Goal: Task Accomplishment & Management: Manage account settings

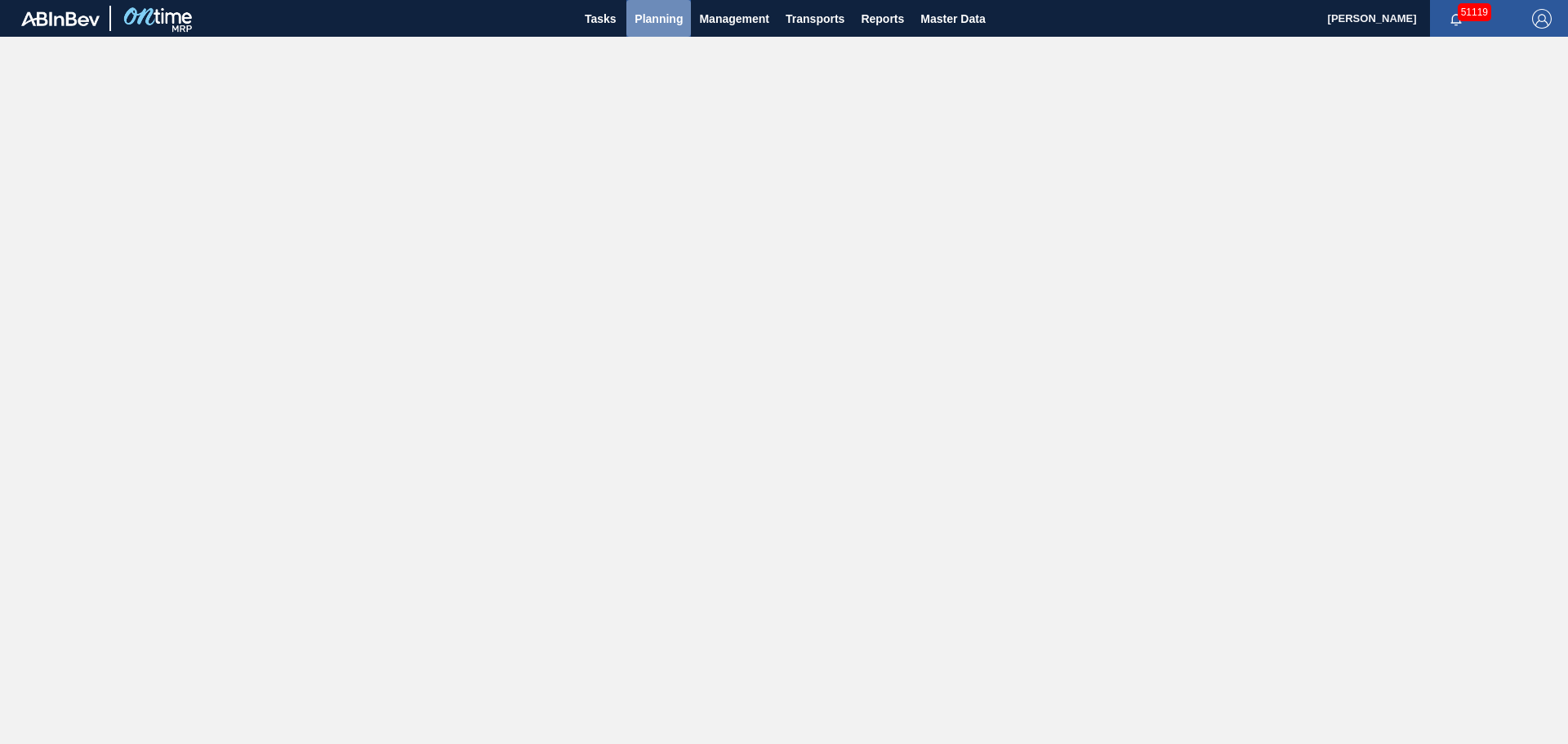
click at [652, 28] on span "Planning" at bounding box center [658, 19] width 48 height 20
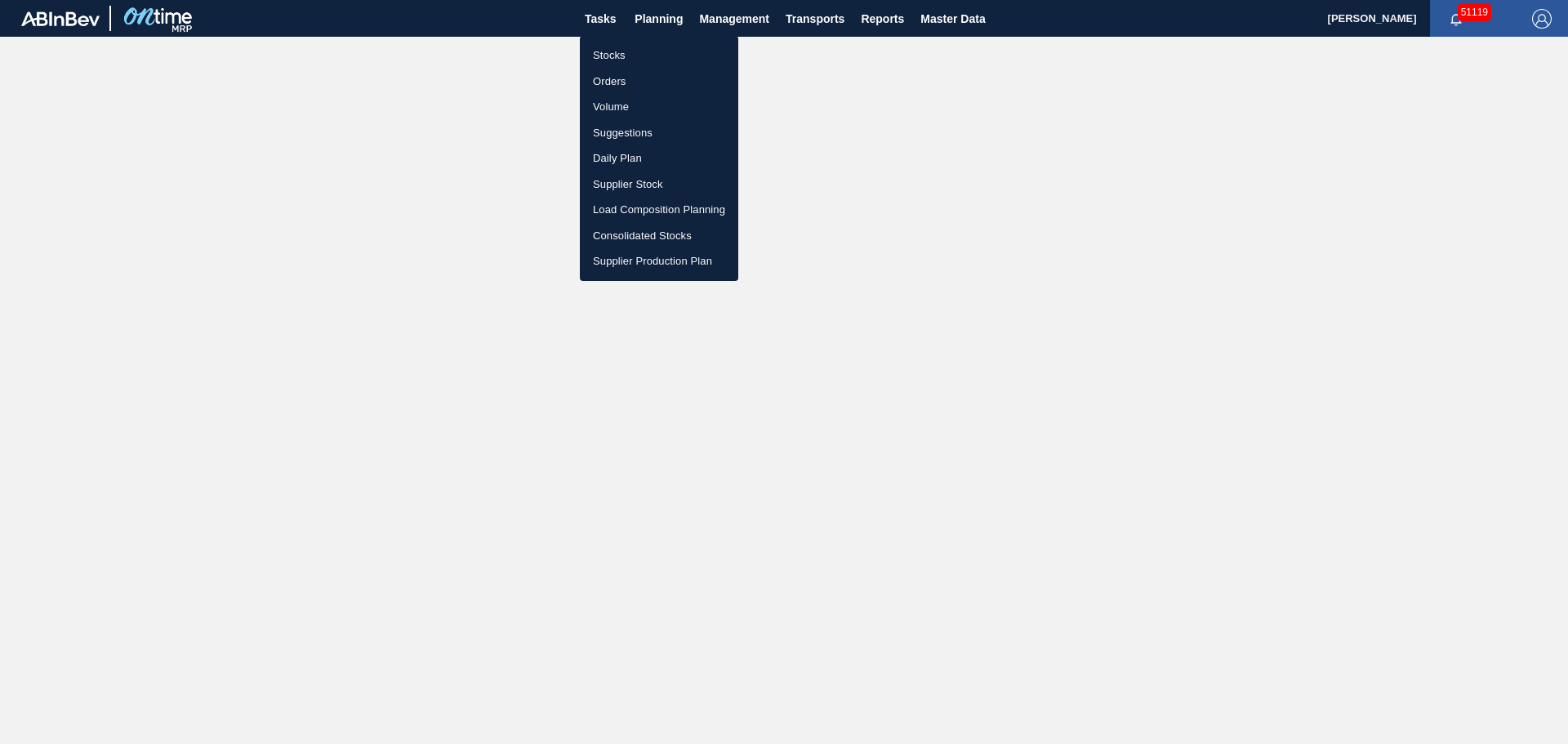
click at [600, 54] on li "Stocks" at bounding box center [659, 56] width 159 height 26
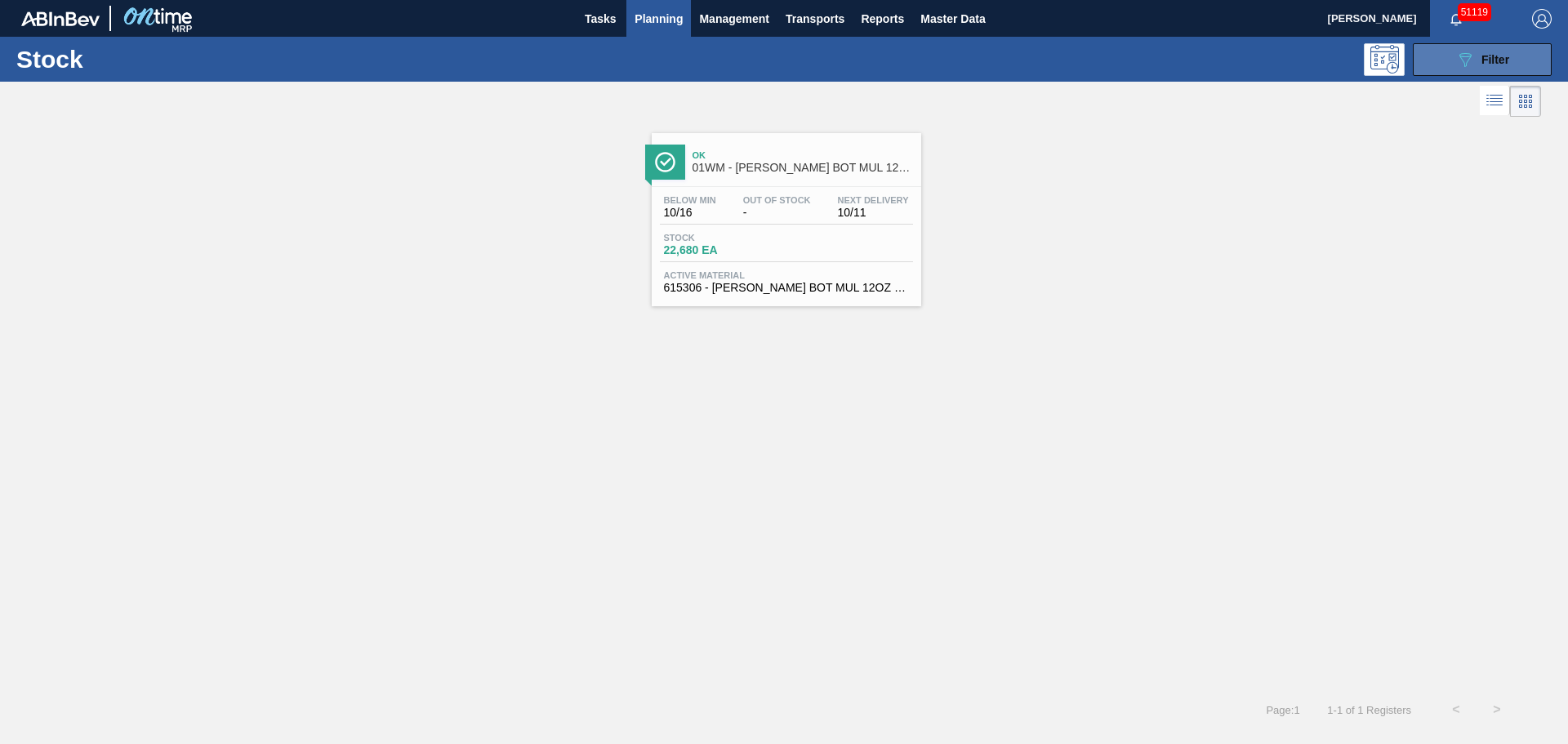
click at [1470, 58] on icon at bounding box center [1465, 60] width 12 height 14
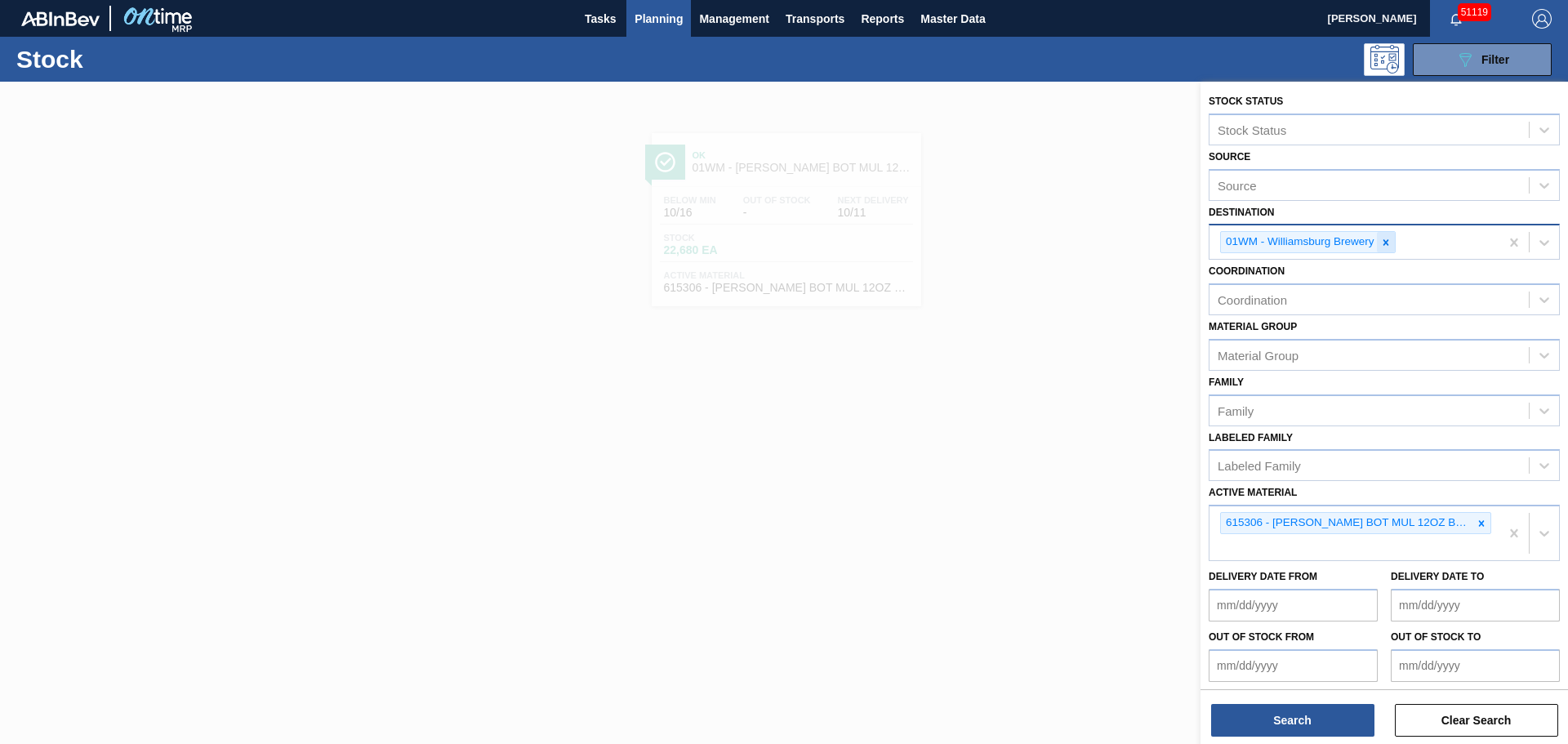
click at [1381, 240] on icon at bounding box center [1386, 243] width 12 height 12
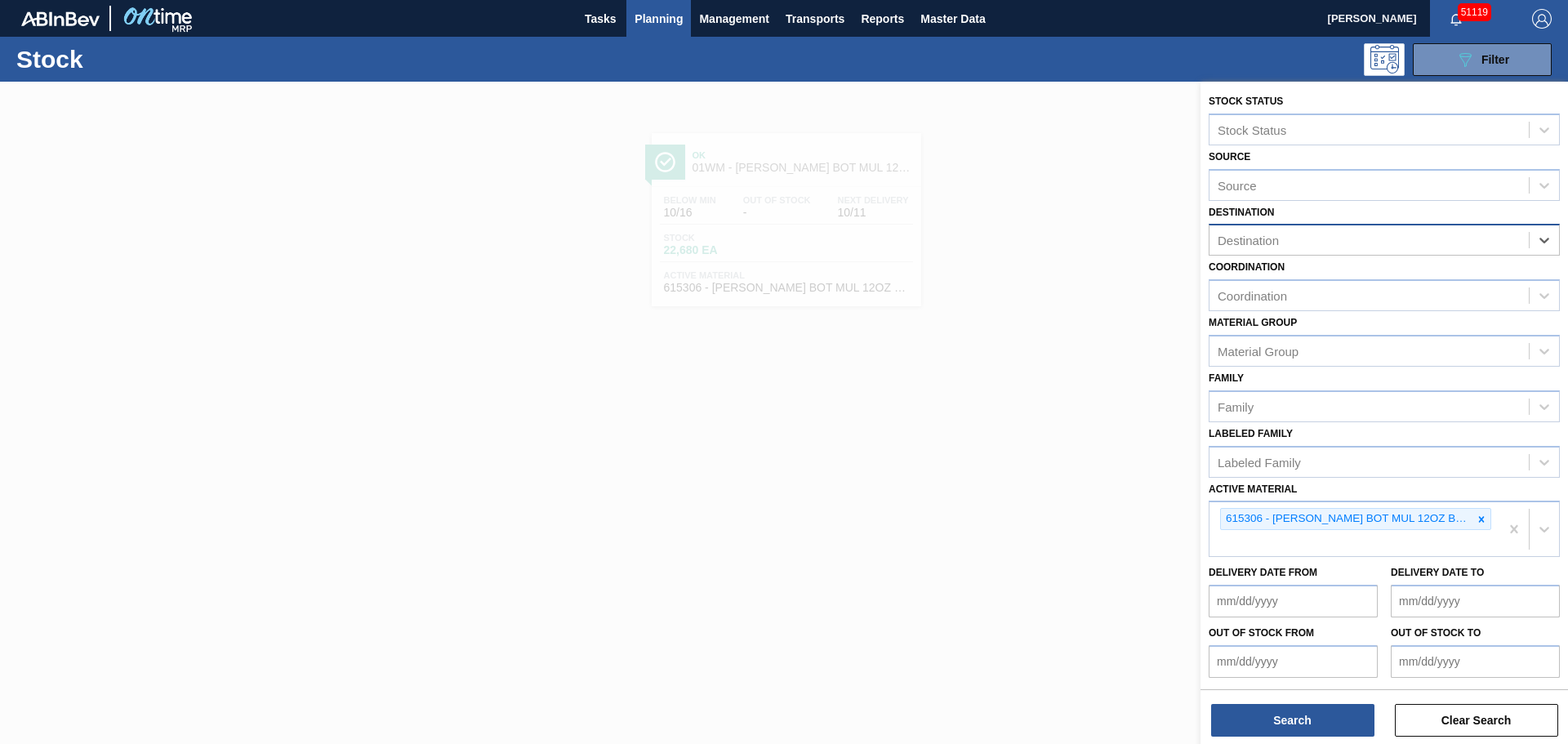
click at [1377, 240] on div "Destination" at bounding box center [1369, 240] width 320 height 24
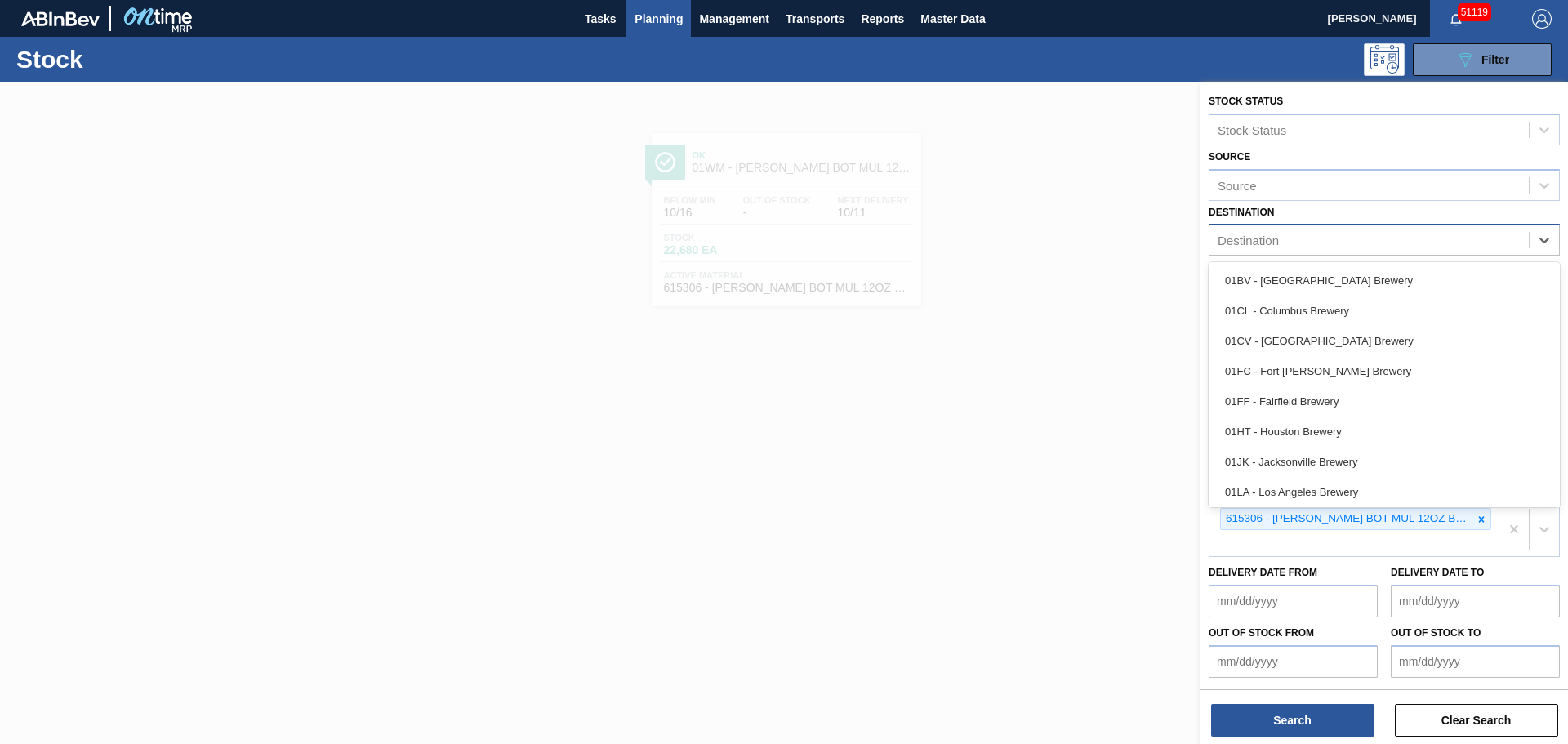
type input "F"
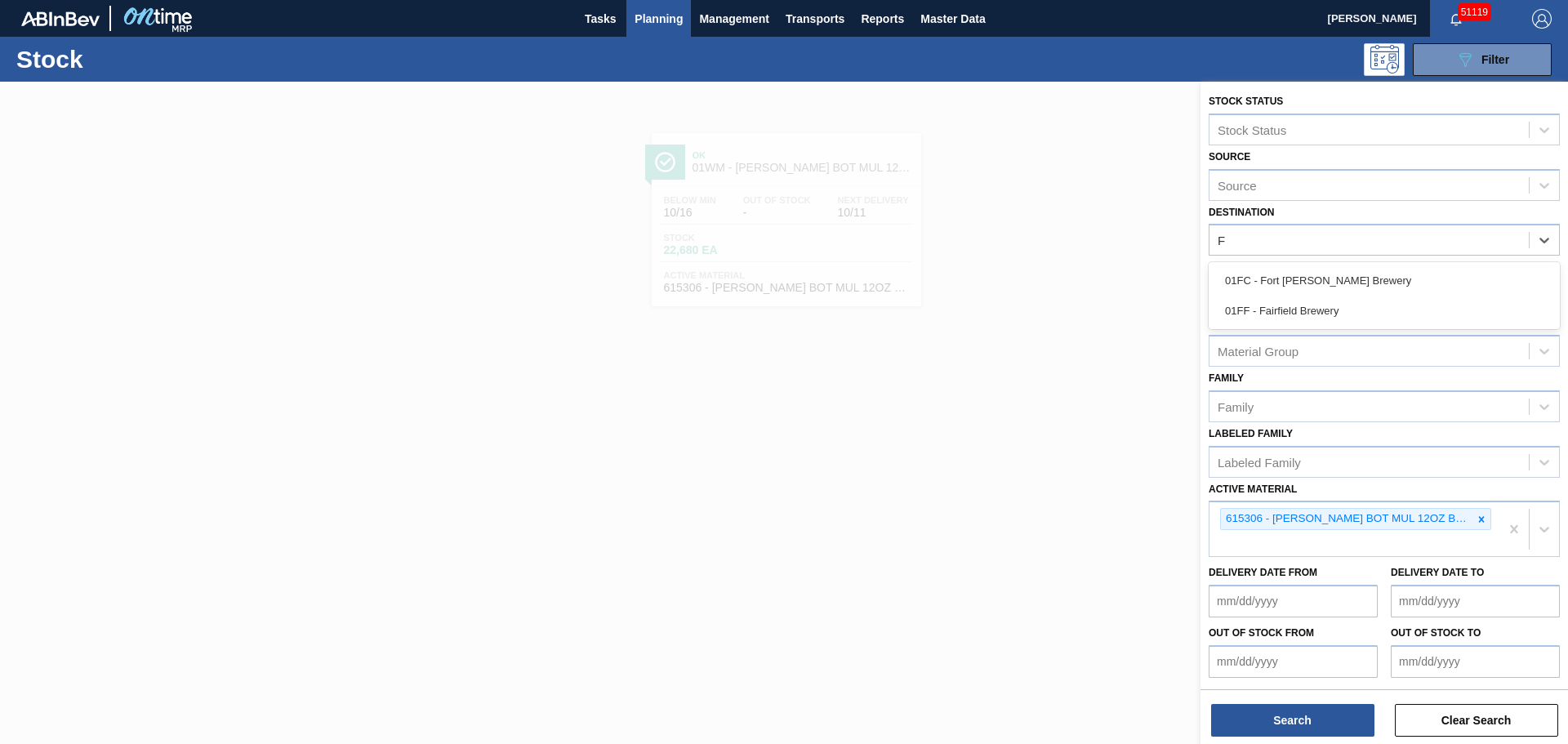
click at [1302, 307] on div "01FF - Fairfield Brewery" at bounding box center [1384, 311] width 351 height 30
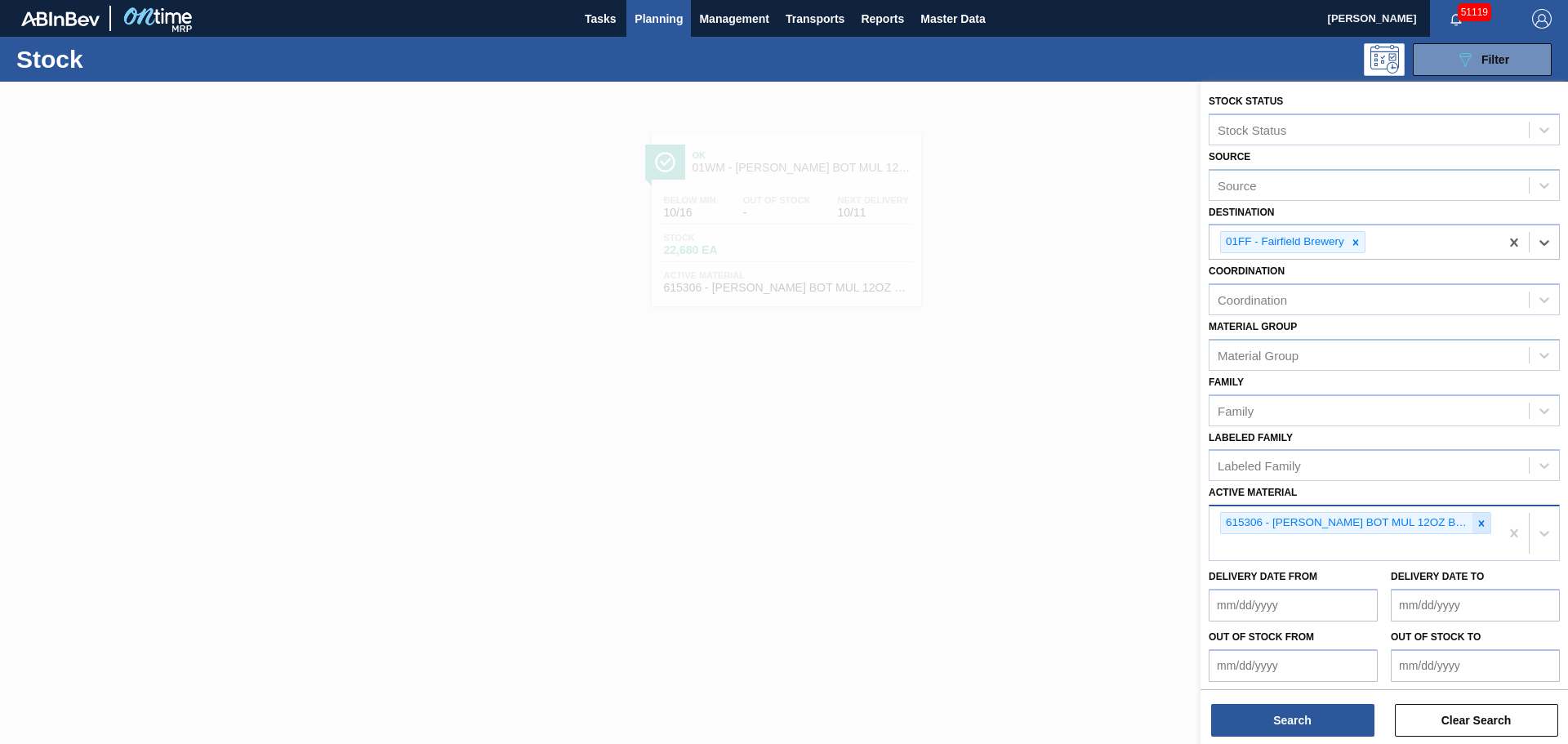
click at [1480, 524] on icon at bounding box center [1482, 523] width 6 height 6
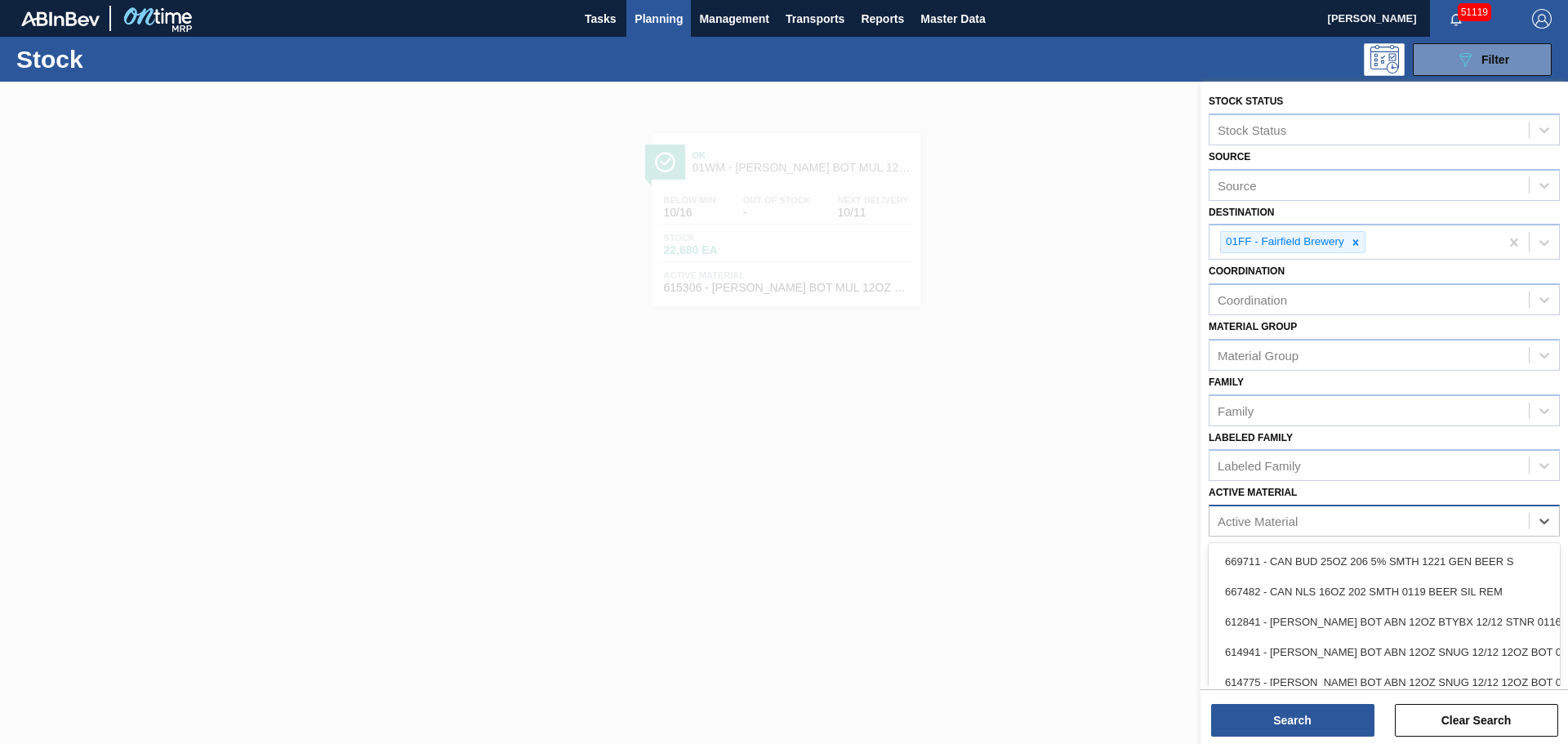
click at [1342, 524] on div "Active Material" at bounding box center [1369, 521] width 320 height 24
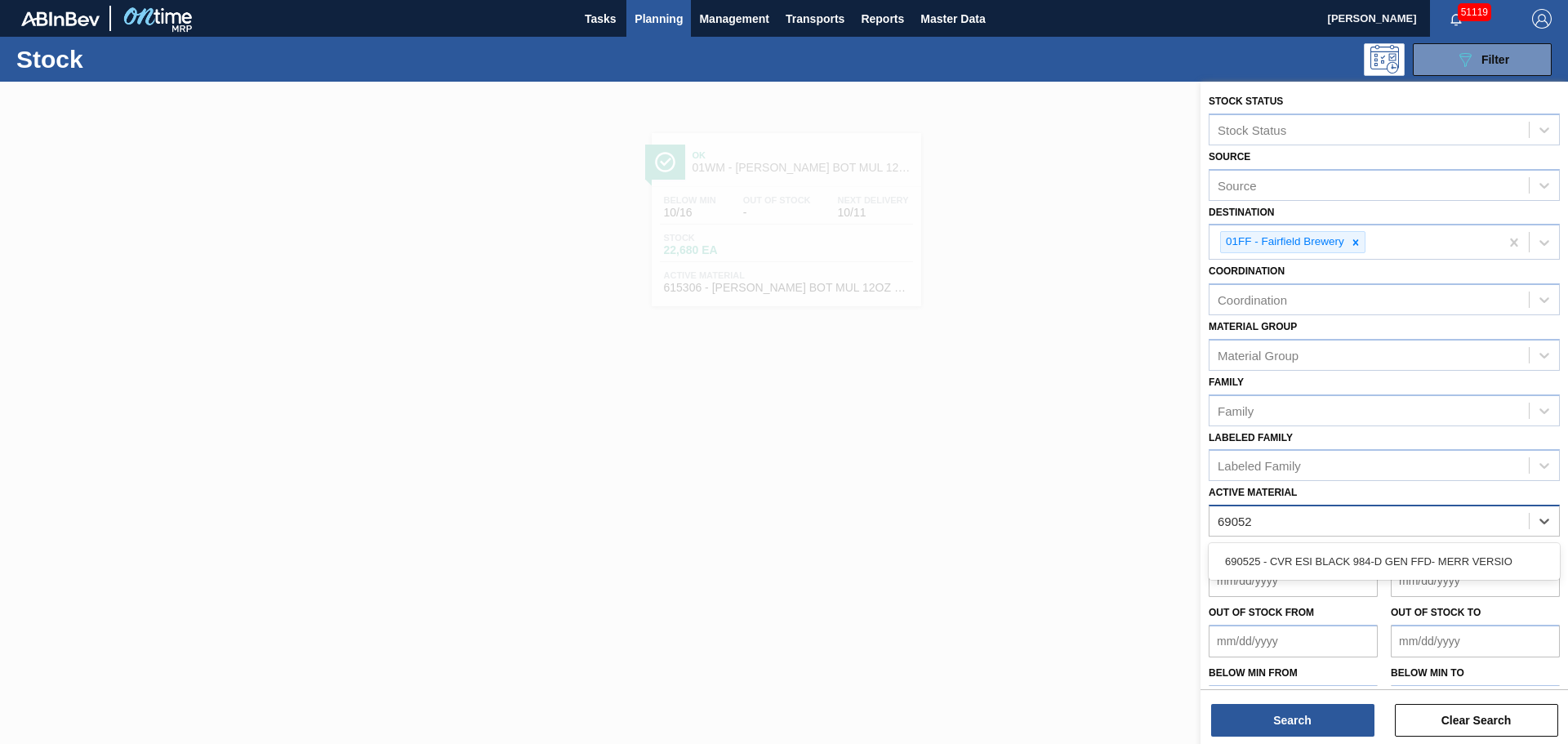
type Material "690525"
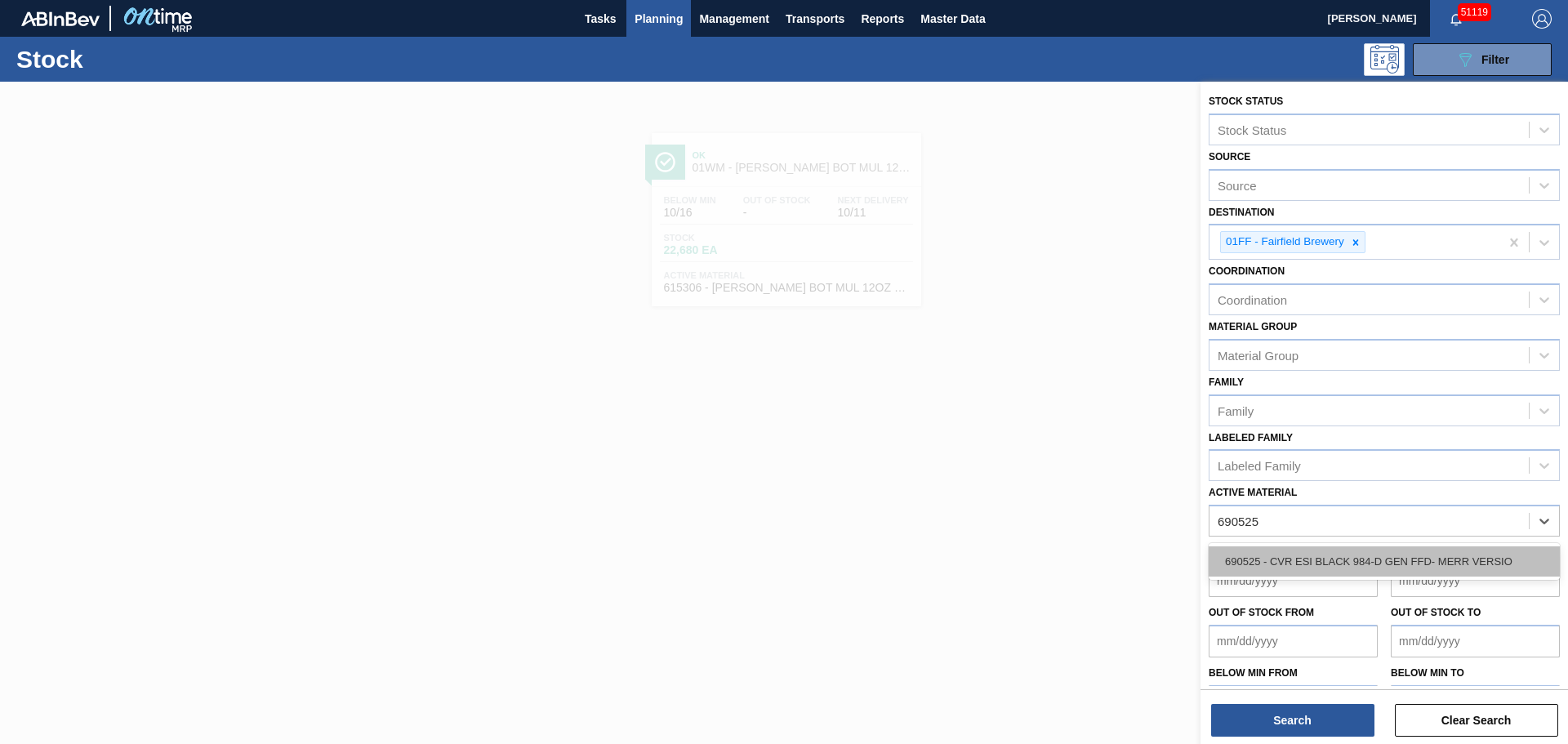
click at [1305, 558] on div "690525 - CVR ESI BLACK 984-D GEN FFD- MERR VERSIO" at bounding box center [1384, 561] width 351 height 30
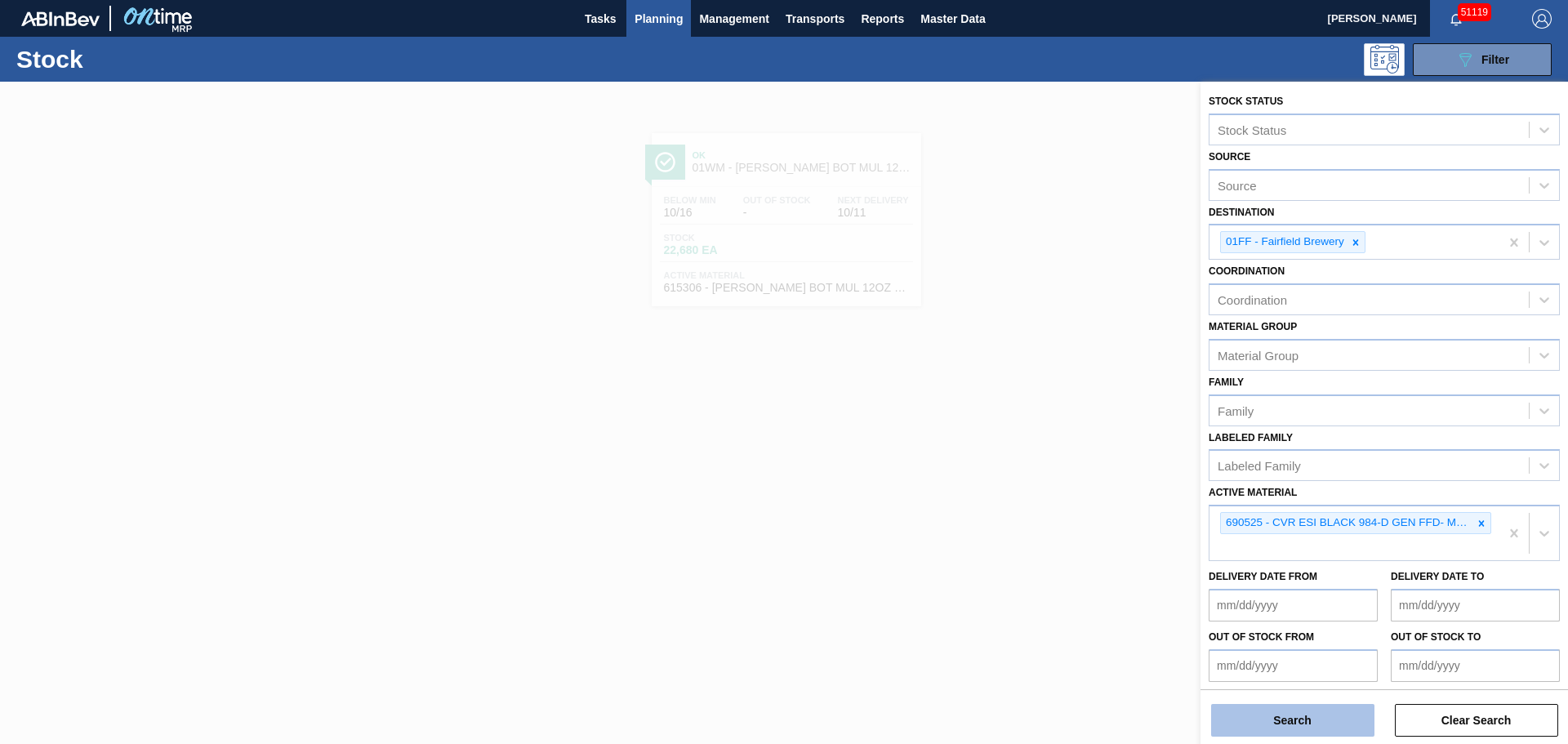
click at [1310, 726] on button "Search" at bounding box center [1293, 721] width 164 height 33
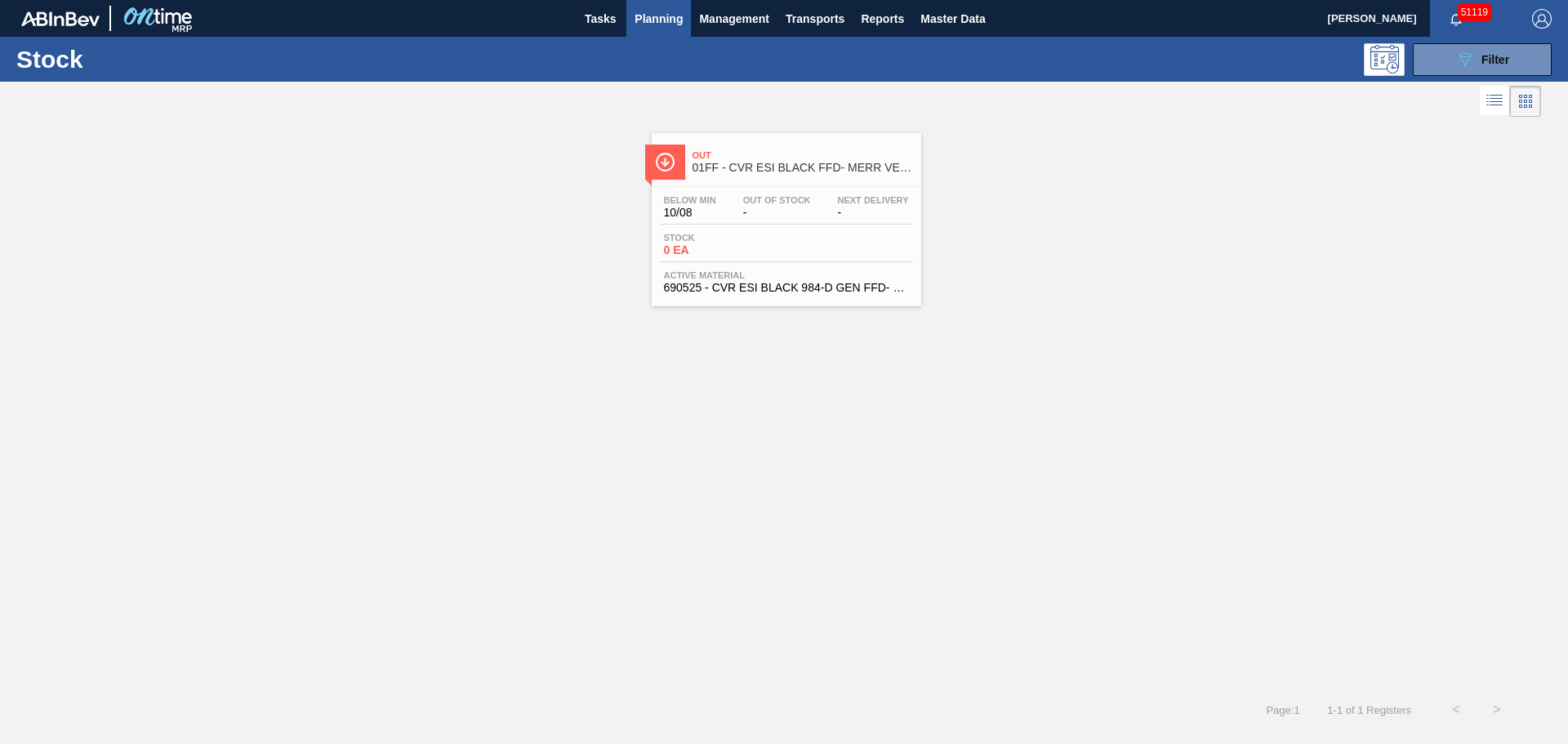
click at [840, 201] on span "Next Delivery" at bounding box center [874, 200] width 71 height 10
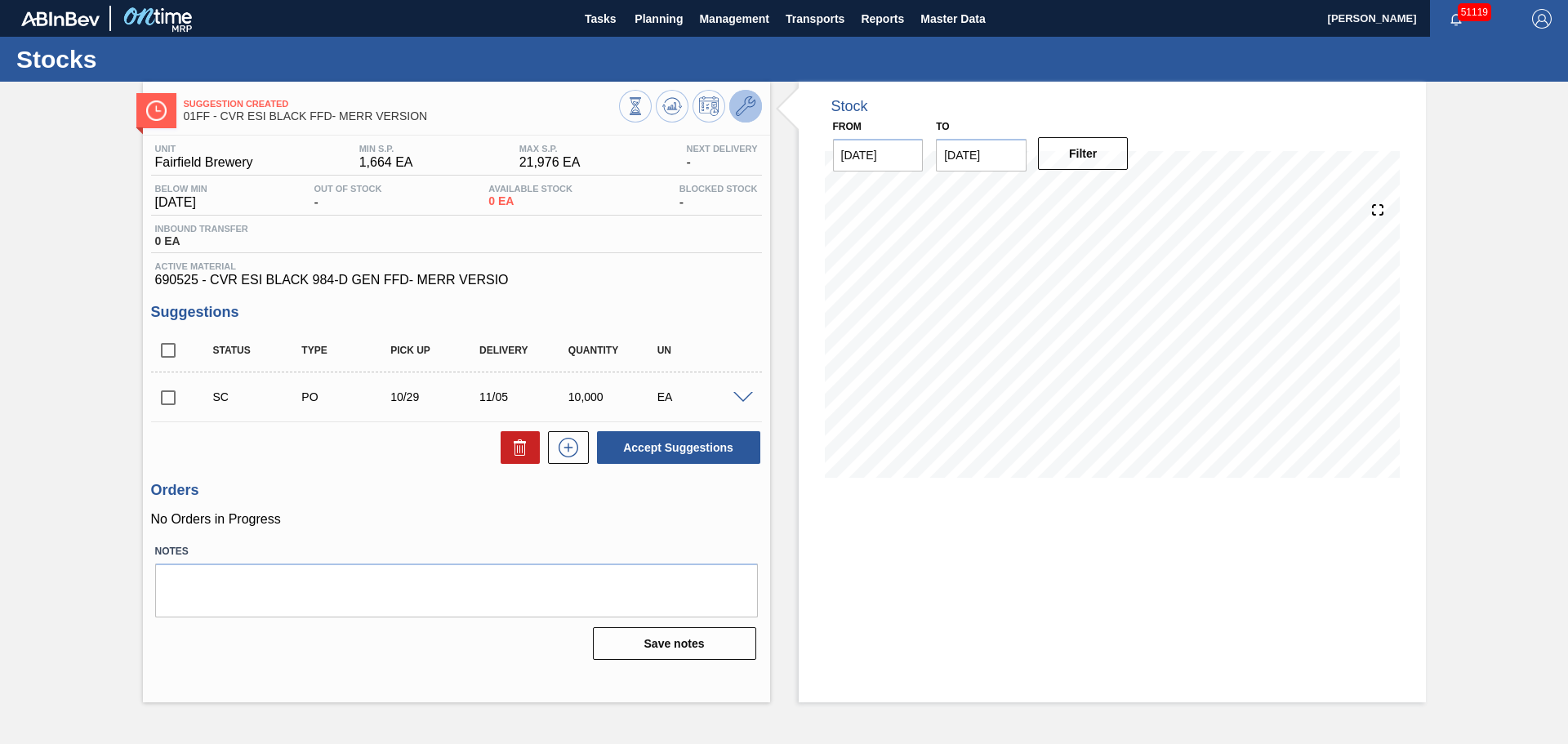
click at [745, 113] on icon at bounding box center [745, 106] width 20 height 20
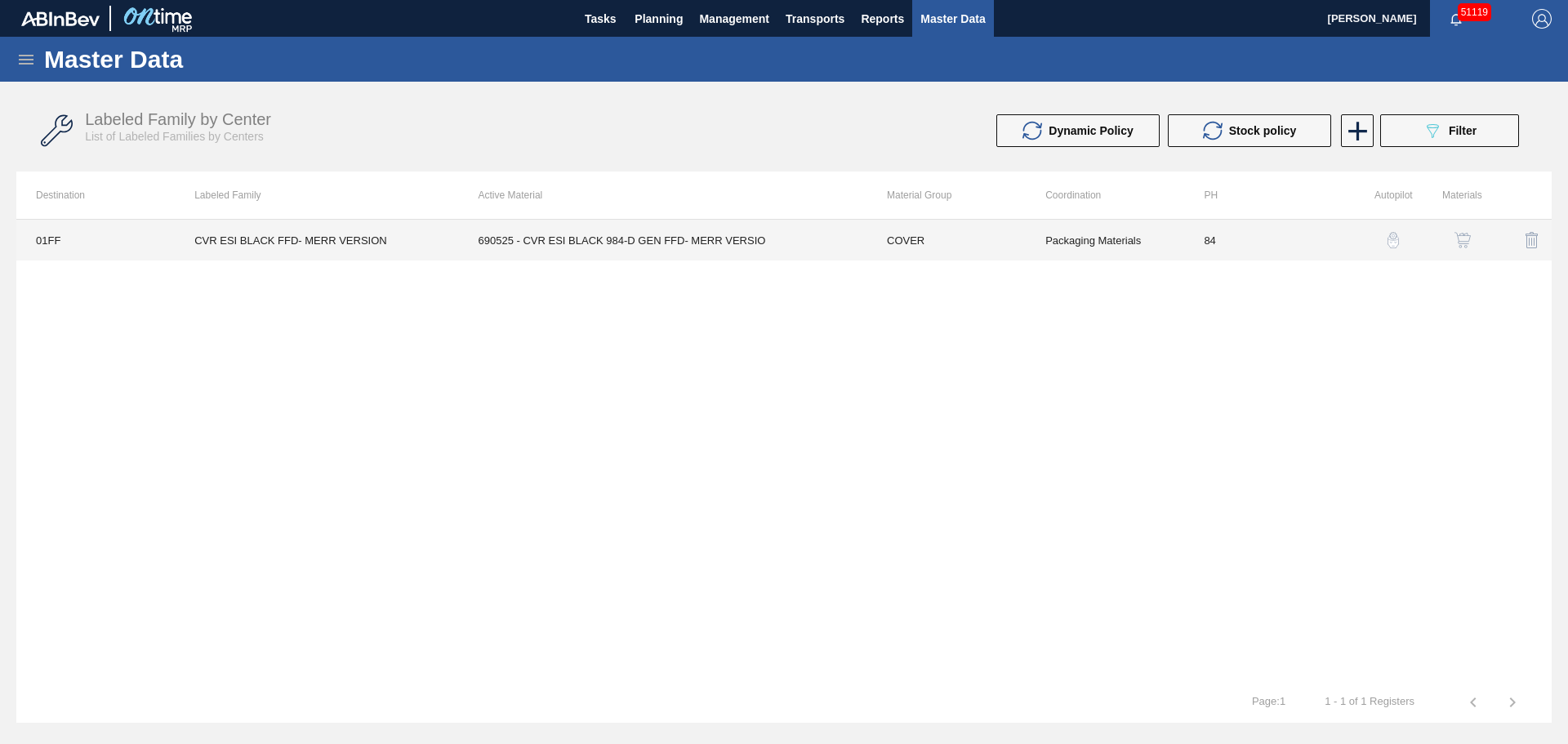
click at [642, 244] on td "690525 - CVR ESI BLACK 984-D GEN FFD- MERR VERSIO" at bounding box center [662, 240] width 408 height 41
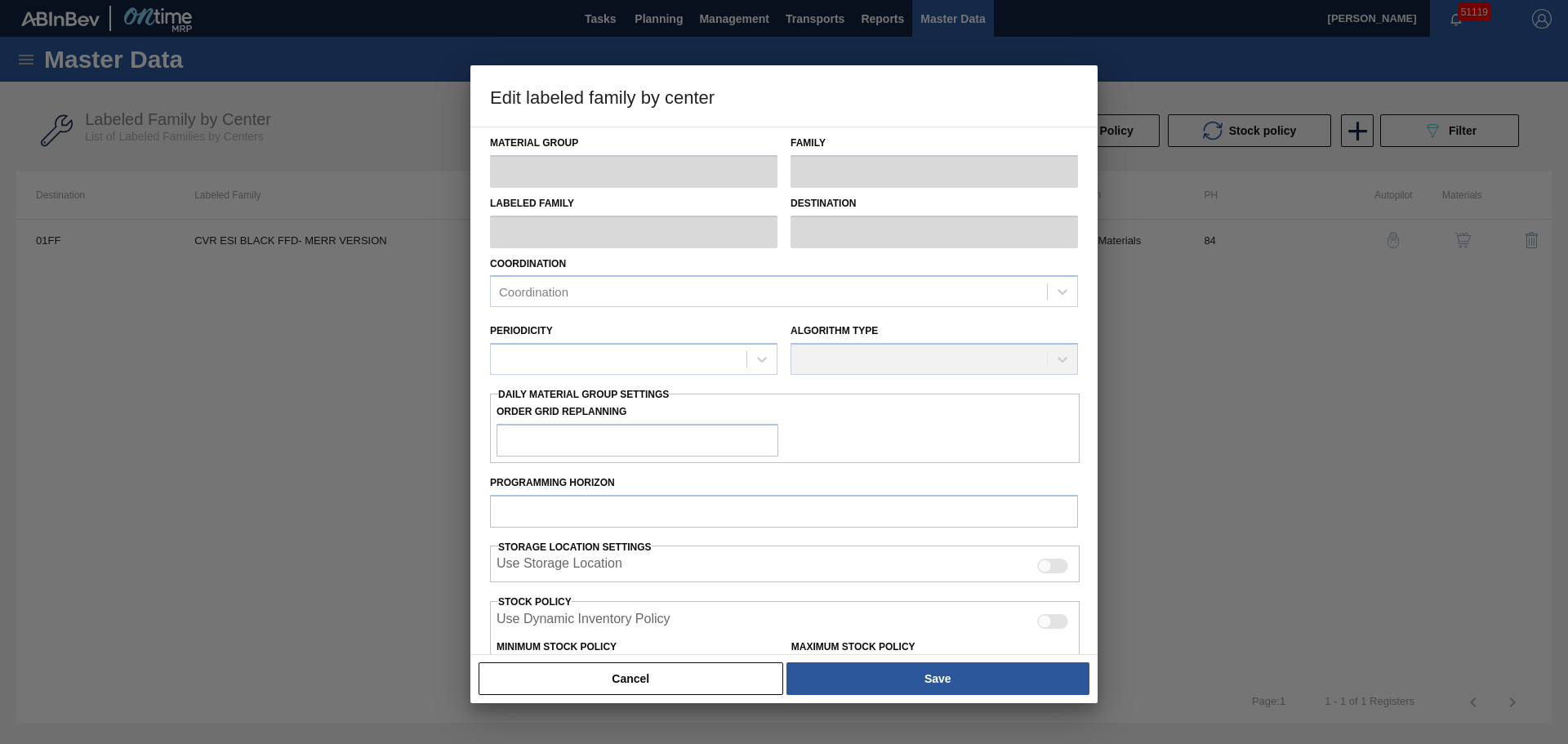
type input "COVER"
type input "Keg Covers"
type input "CVR ESI BLACK FFD- MERR VERSION"
type input "01FF - Fairfield Brewery"
type input "84"
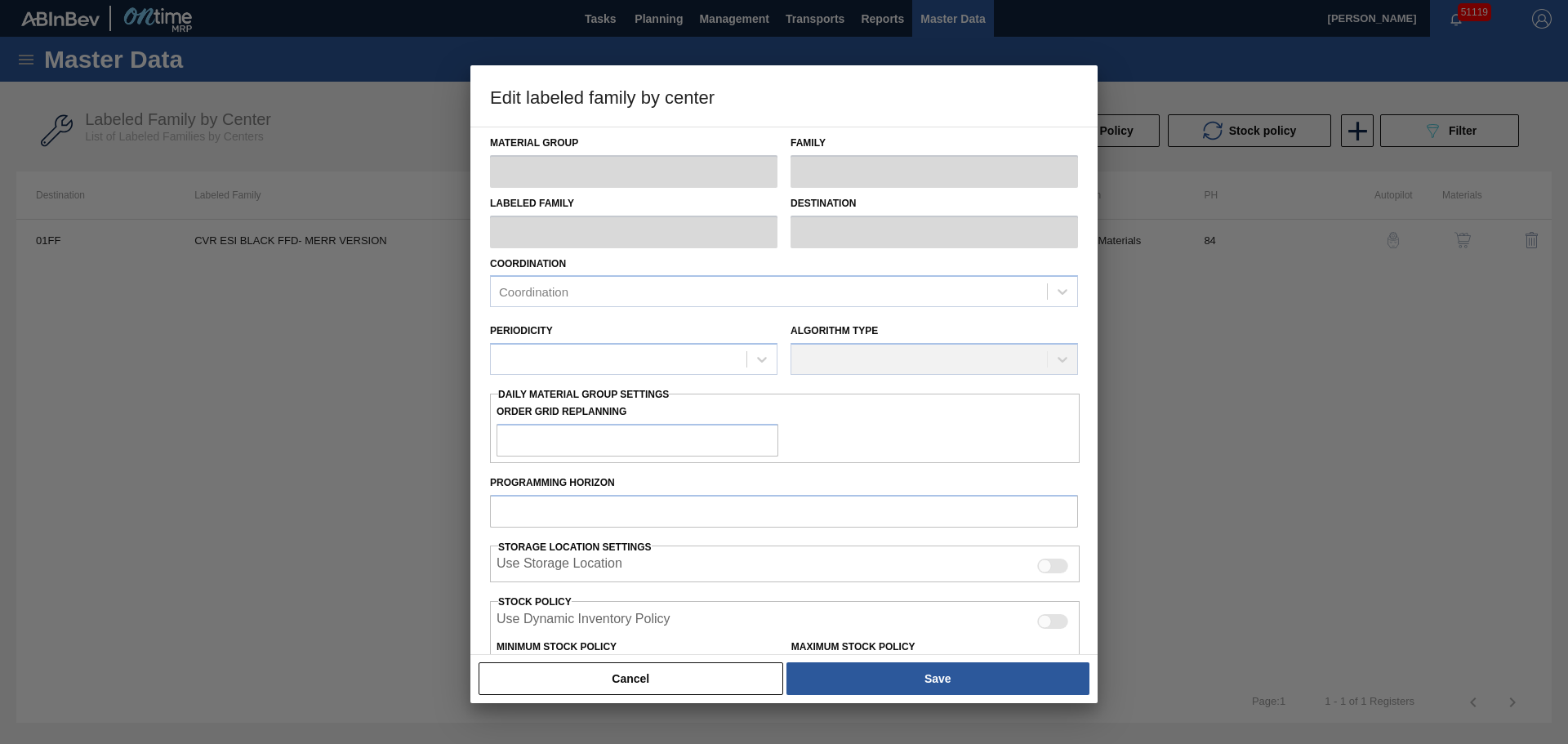
type input "1,664"
type input "21,976"
type input "50"
type input "11,820"
checkbox input "true"
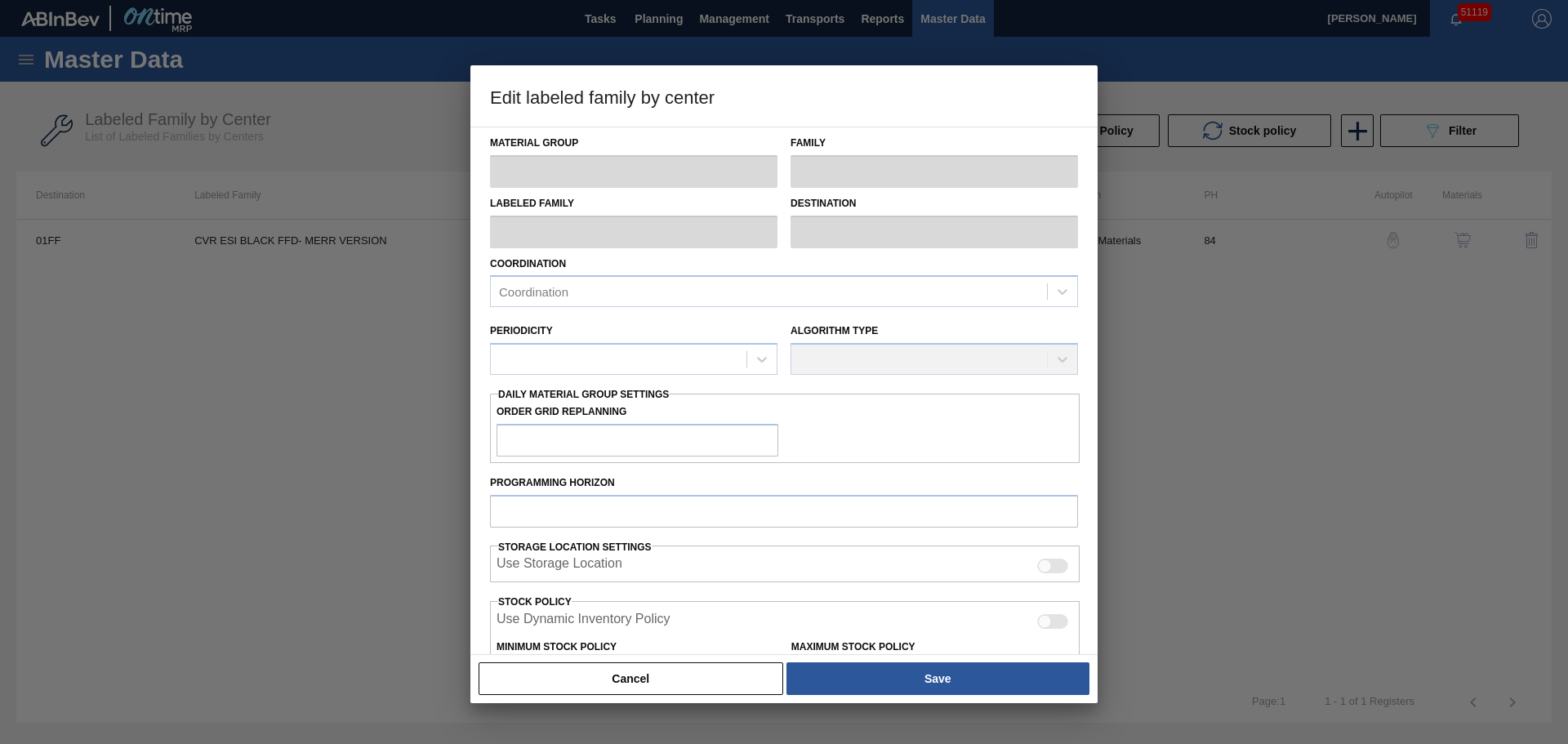
checkbox input "true"
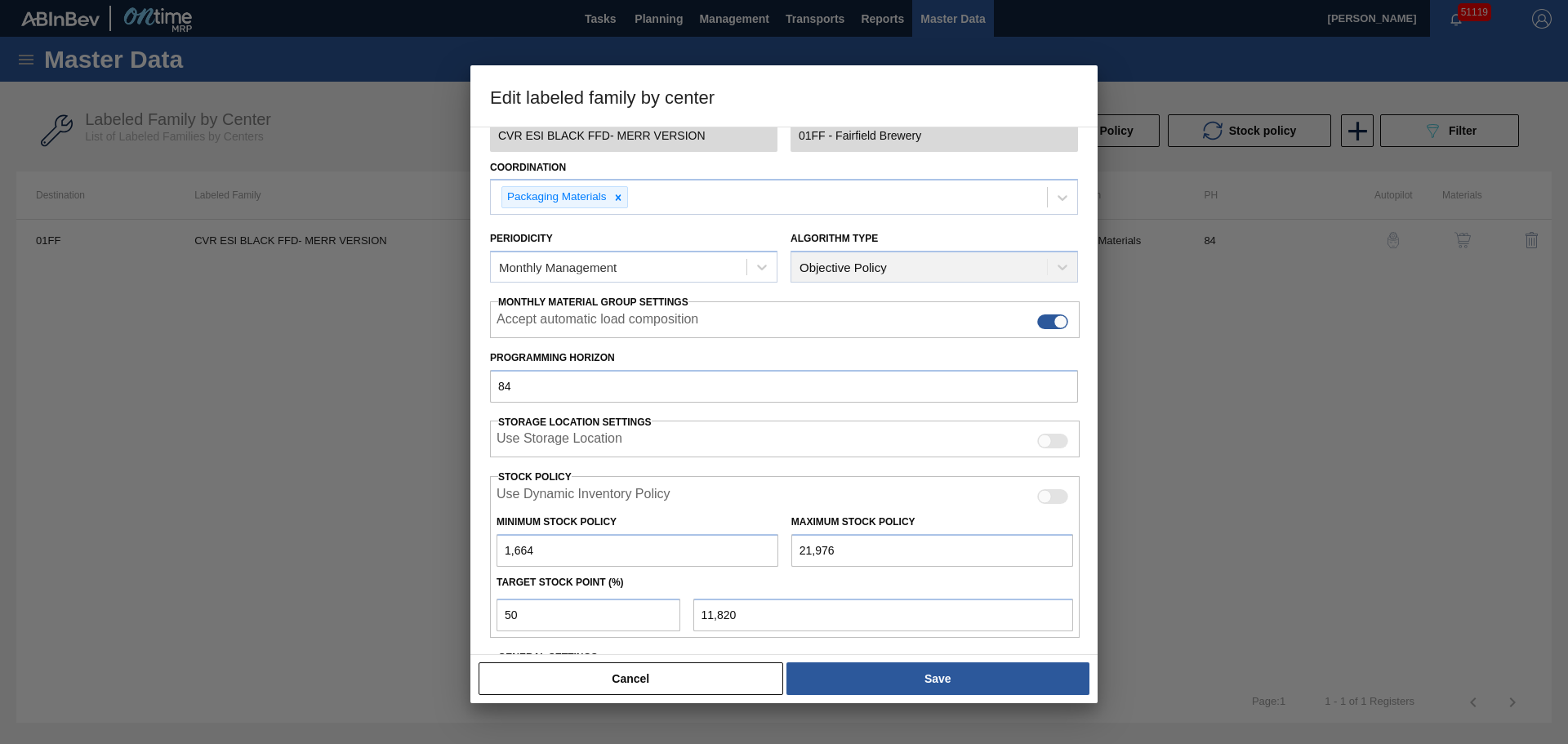
scroll to position [222, 0]
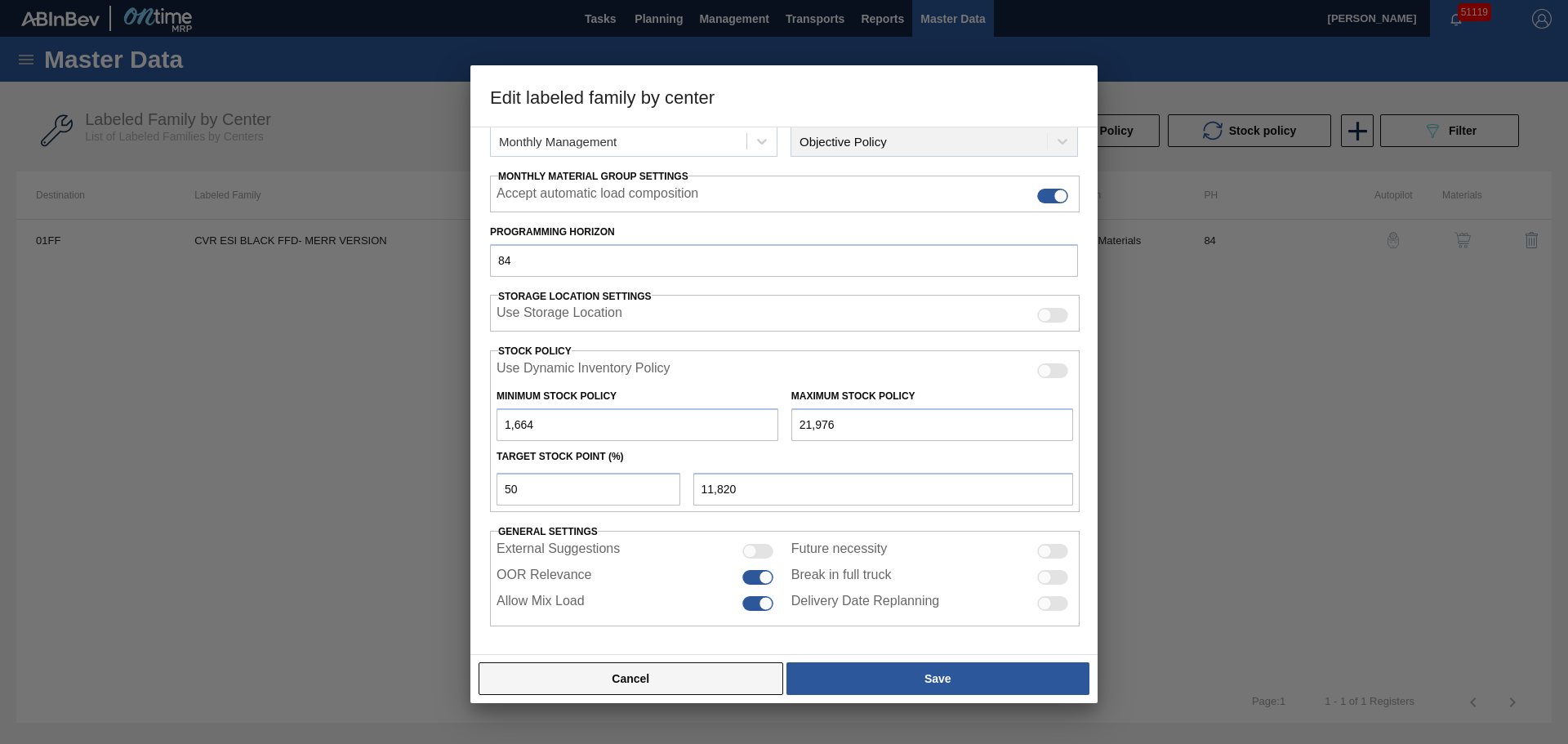
click at [666, 693] on button "Cancel" at bounding box center [630, 679] width 305 height 33
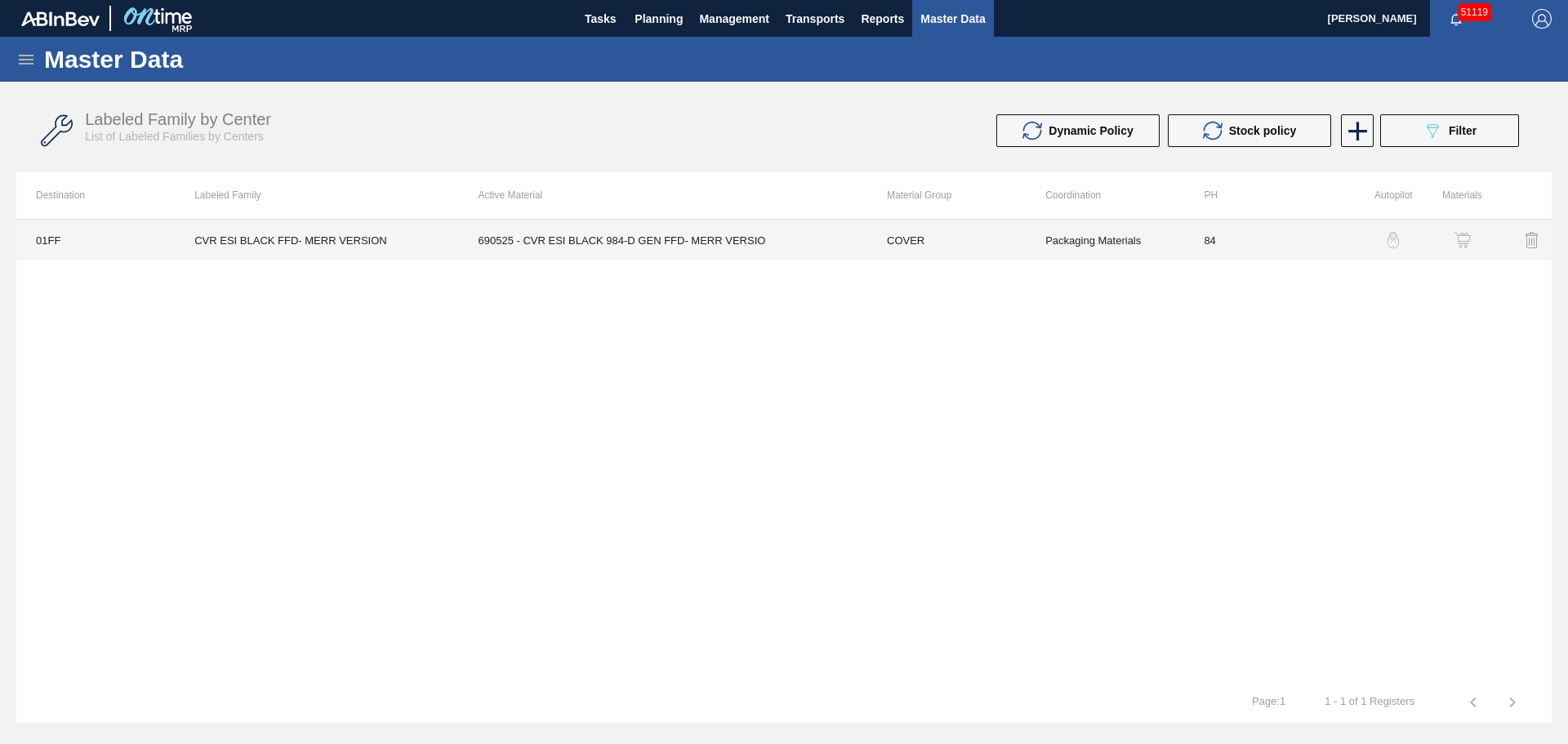
click at [708, 252] on td "690525 - CVR ESI BLACK 984-D GEN FFD- MERR VERSIO" at bounding box center [662, 240] width 408 height 41
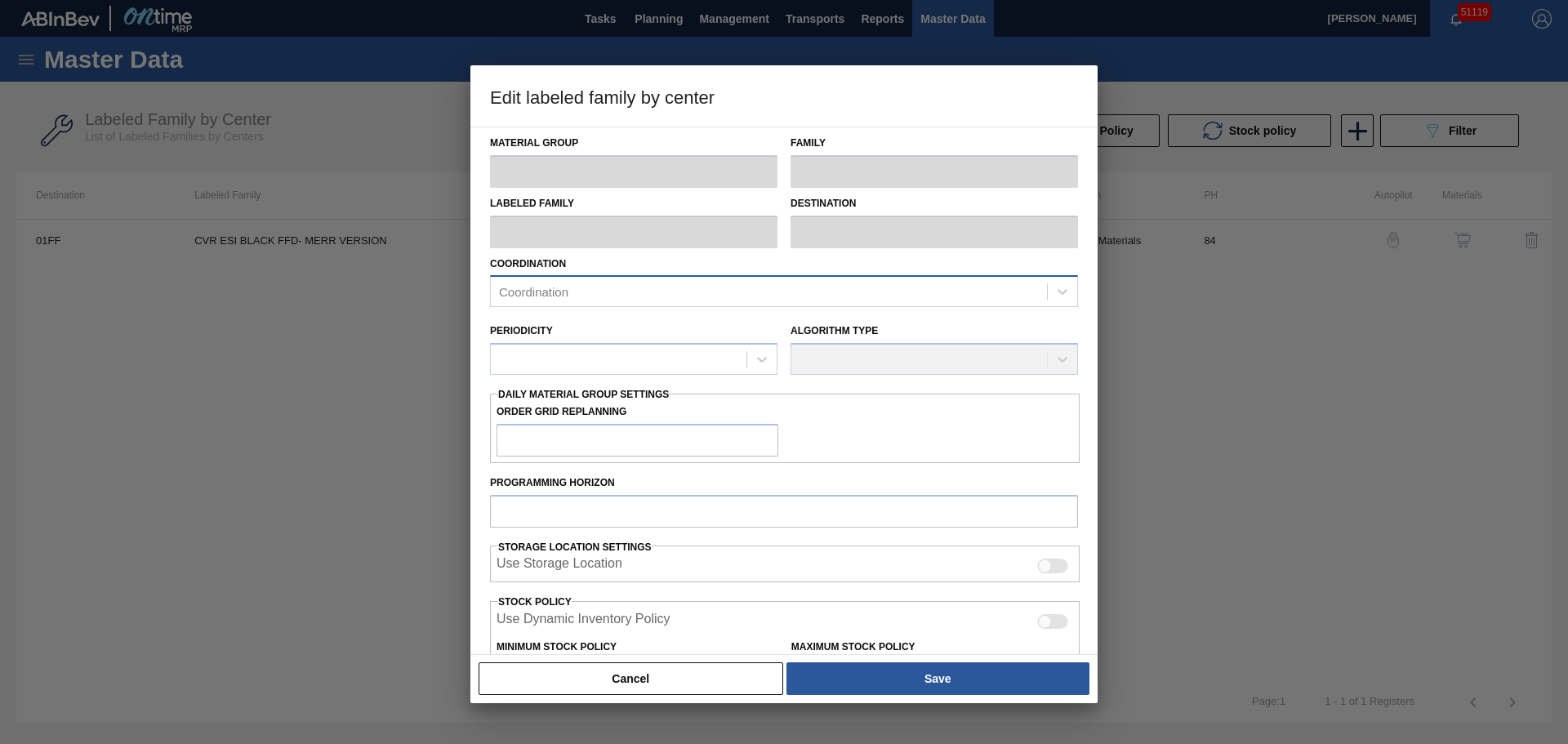
type input "COVER"
type input "Keg Covers"
type input "CVR ESI BLACK FFD- MERR VERSION"
type input "01FF - Fairfield Brewery"
type input "84"
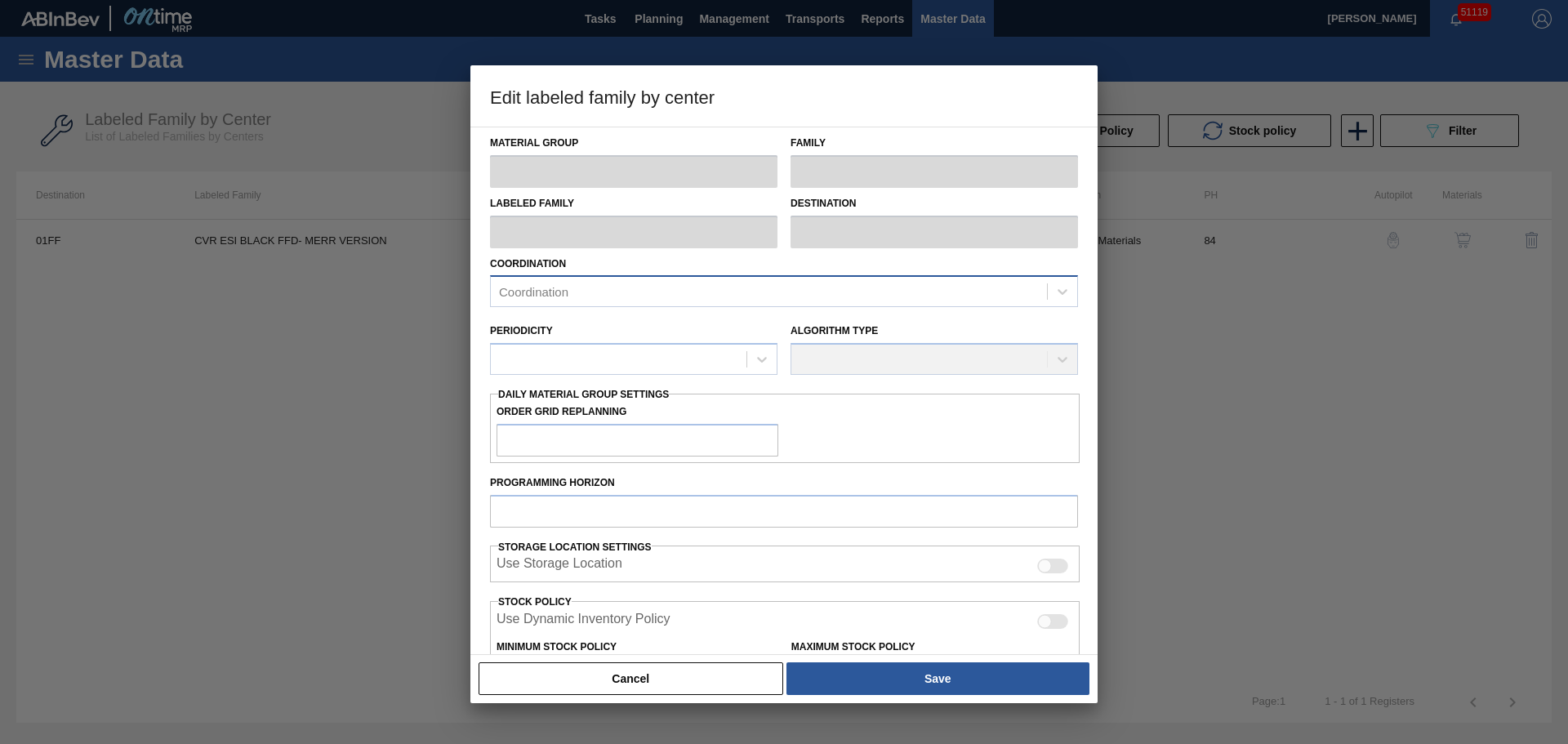
type input "1,664"
type input "21,976"
type input "50"
type input "11,820"
checkbox input "true"
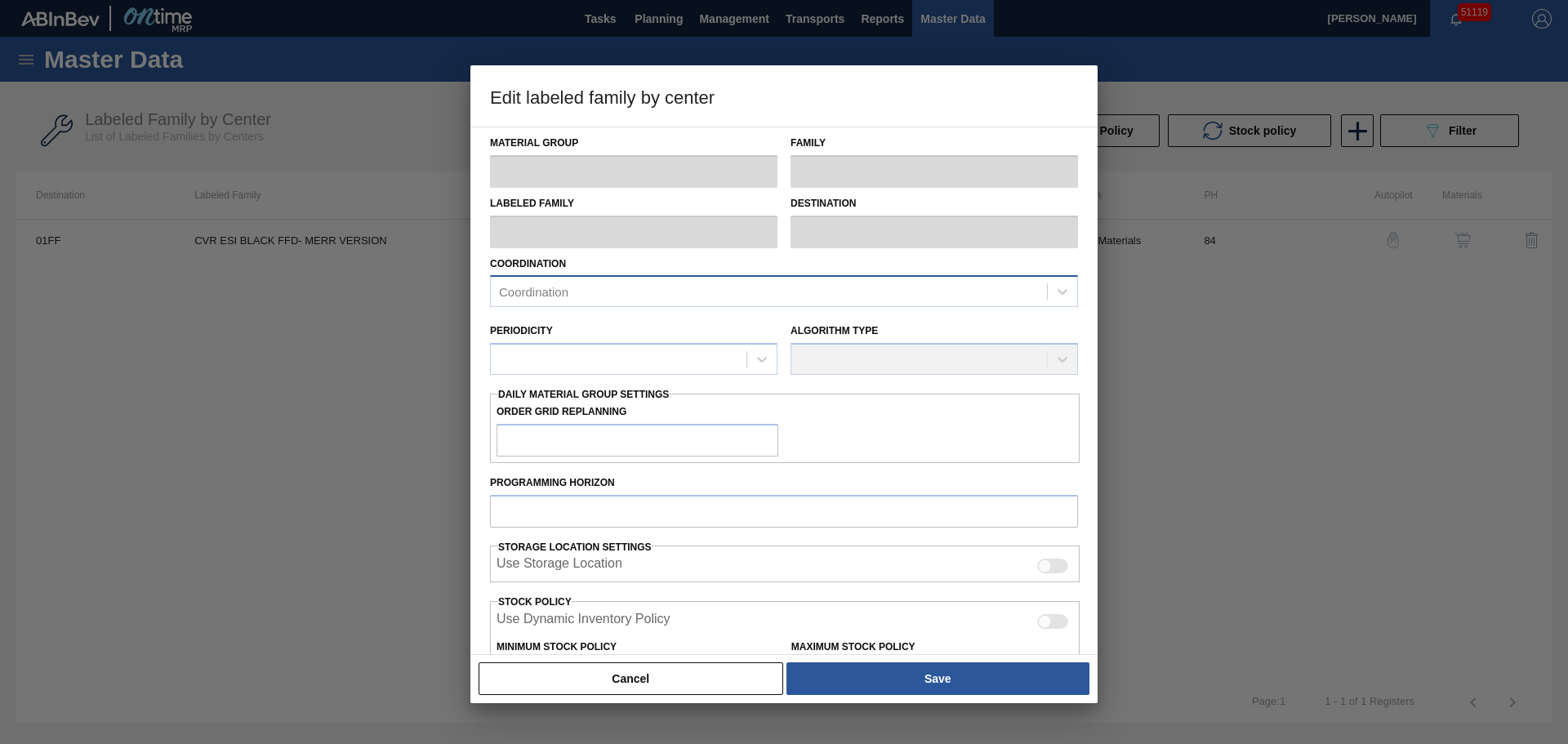
checkbox input "true"
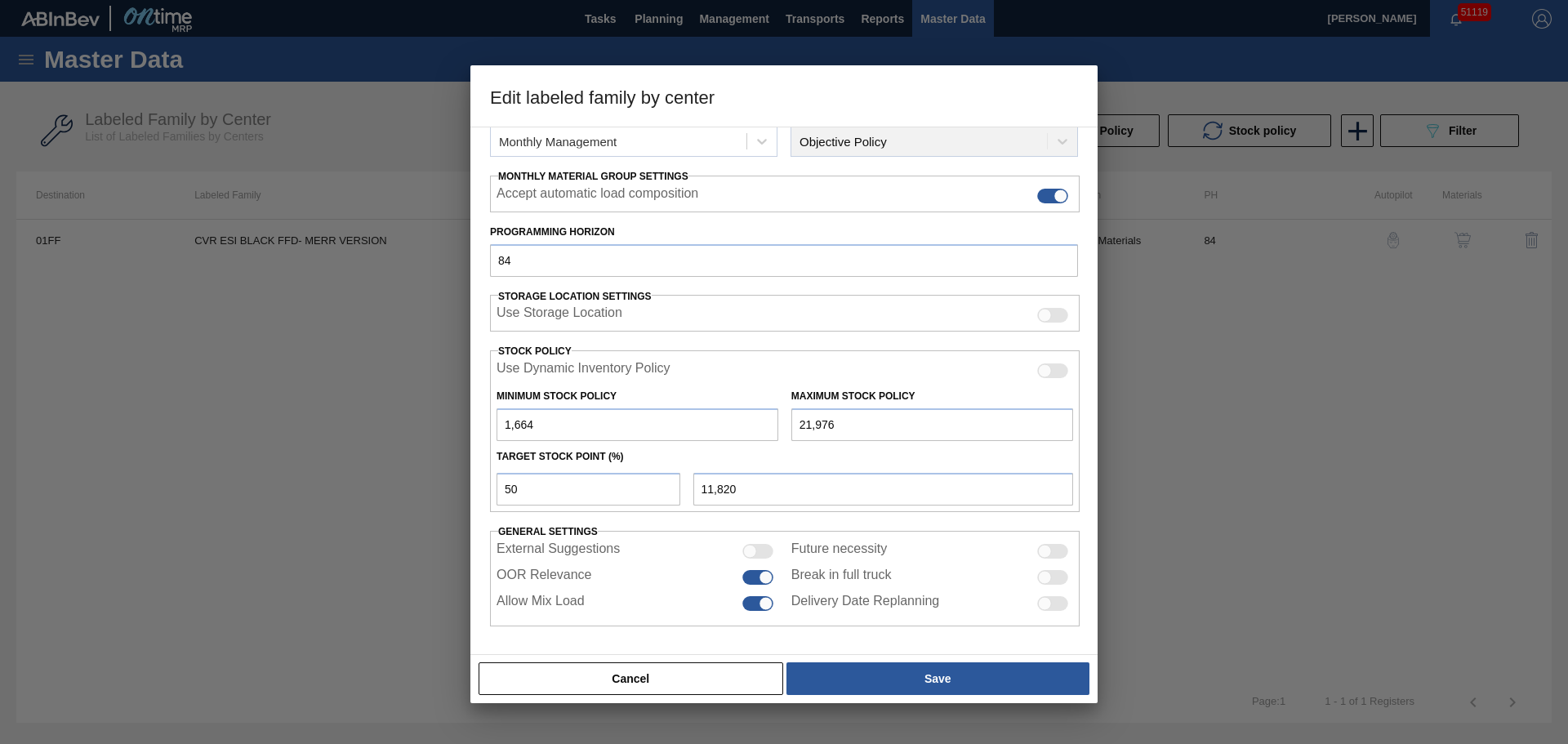
drag, startPoint x: 548, startPoint y: 420, endPoint x: 403, endPoint y: 418, distance: 145.0
click at [403, 418] on div "Edit labeled family by center Material Group COVER Family Keg Covers Labeled Fa…" at bounding box center [784, 372] width 1568 height 744
type input "0"
type input "10,988"
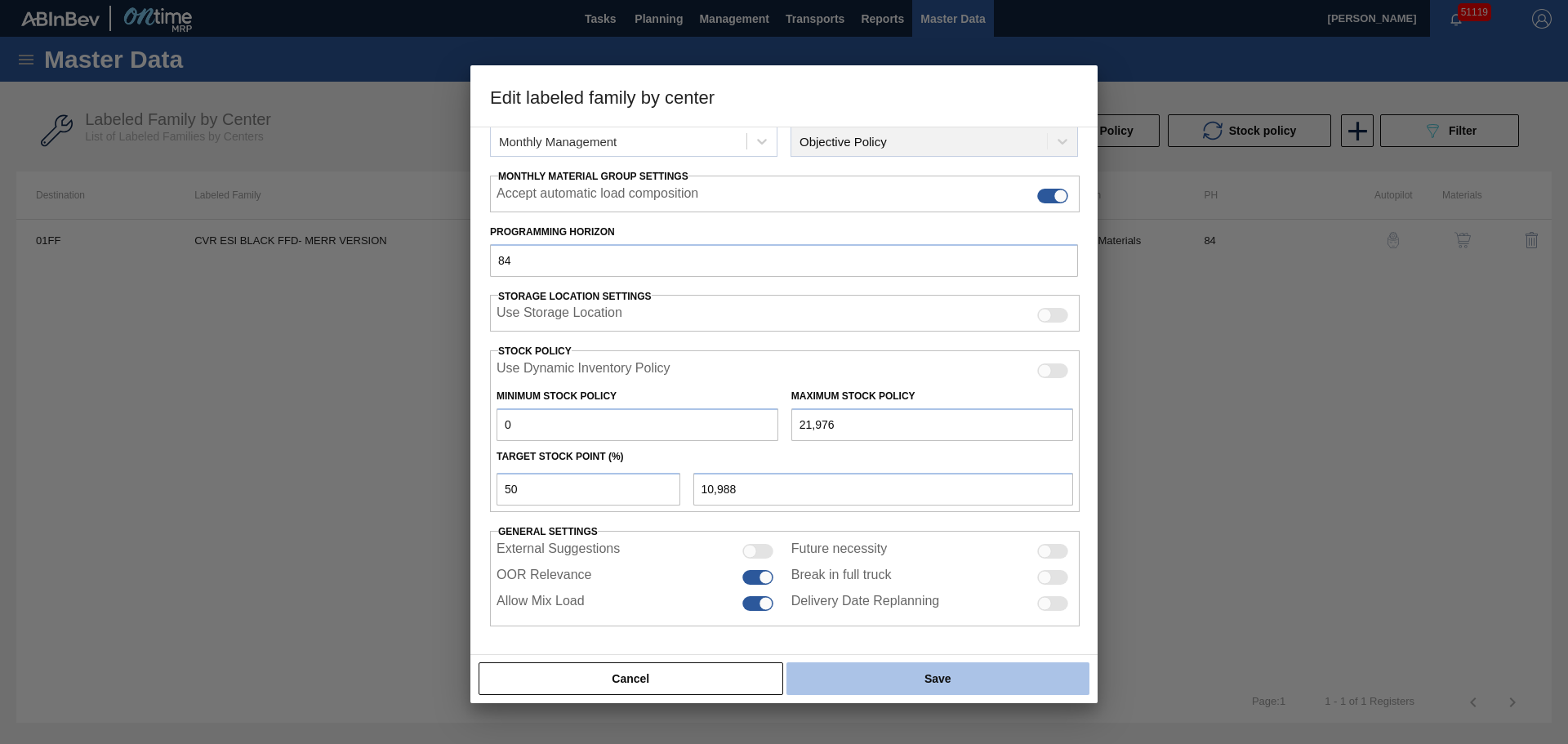
type input "0"
click at [911, 682] on button "Save" at bounding box center [938, 679] width 303 height 33
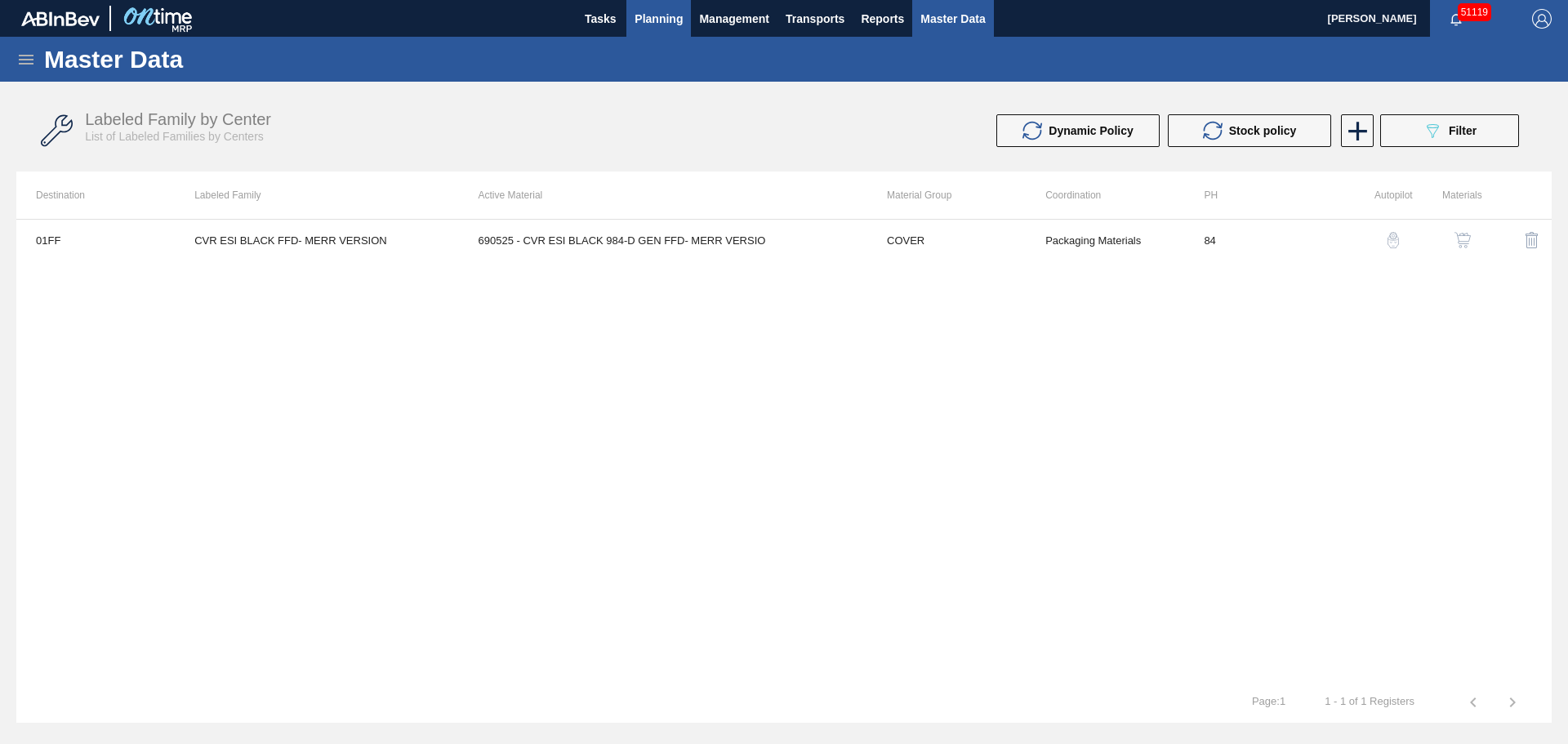
click at [675, 22] on span "Planning" at bounding box center [658, 19] width 48 height 20
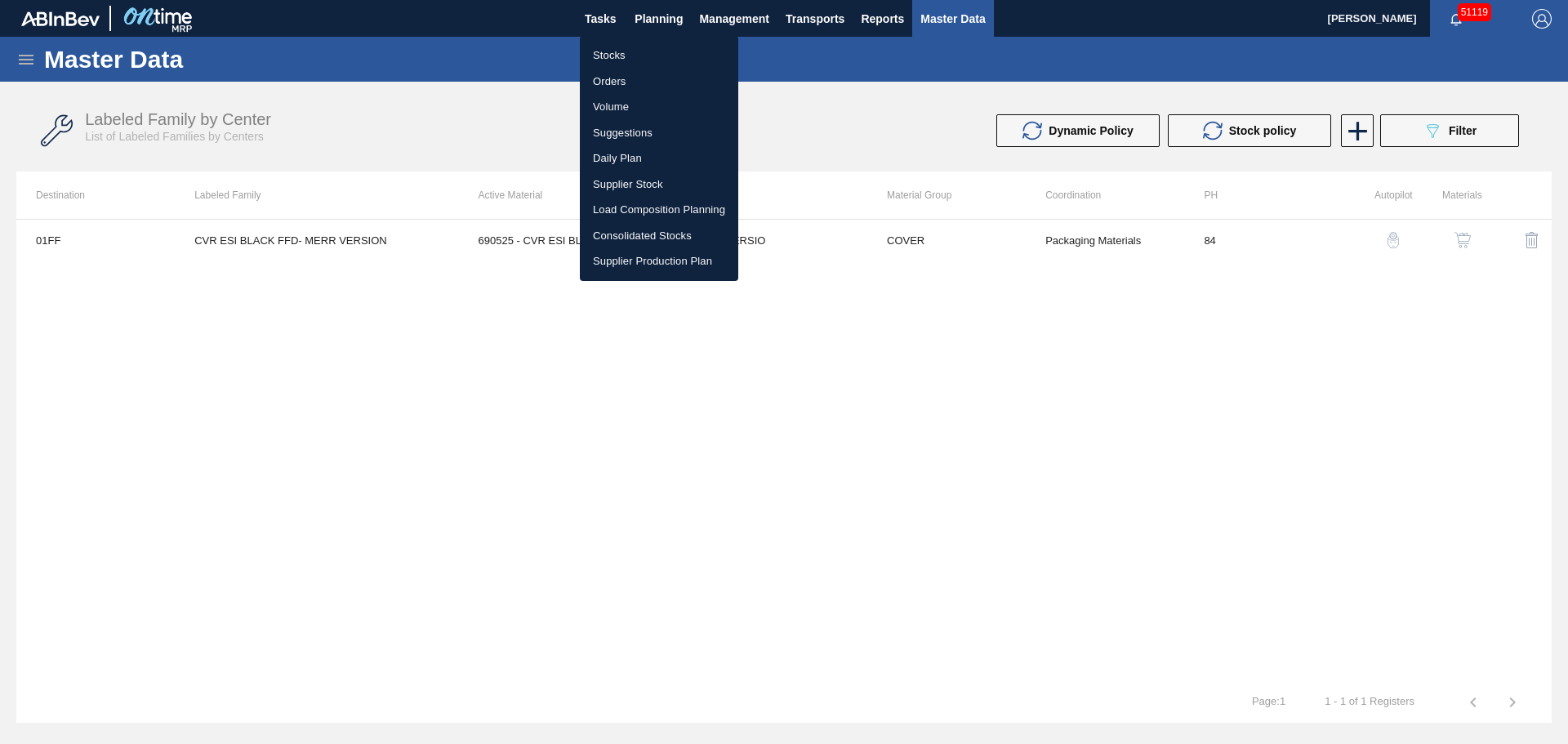
drag, startPoint x: 606, startPoint y: 61, endPoint x: 1111, endPoint y: 155, distance: 513.7
click at [606, 61] on li "Stocks" at bounding box center [659, 56] width 159 height 26
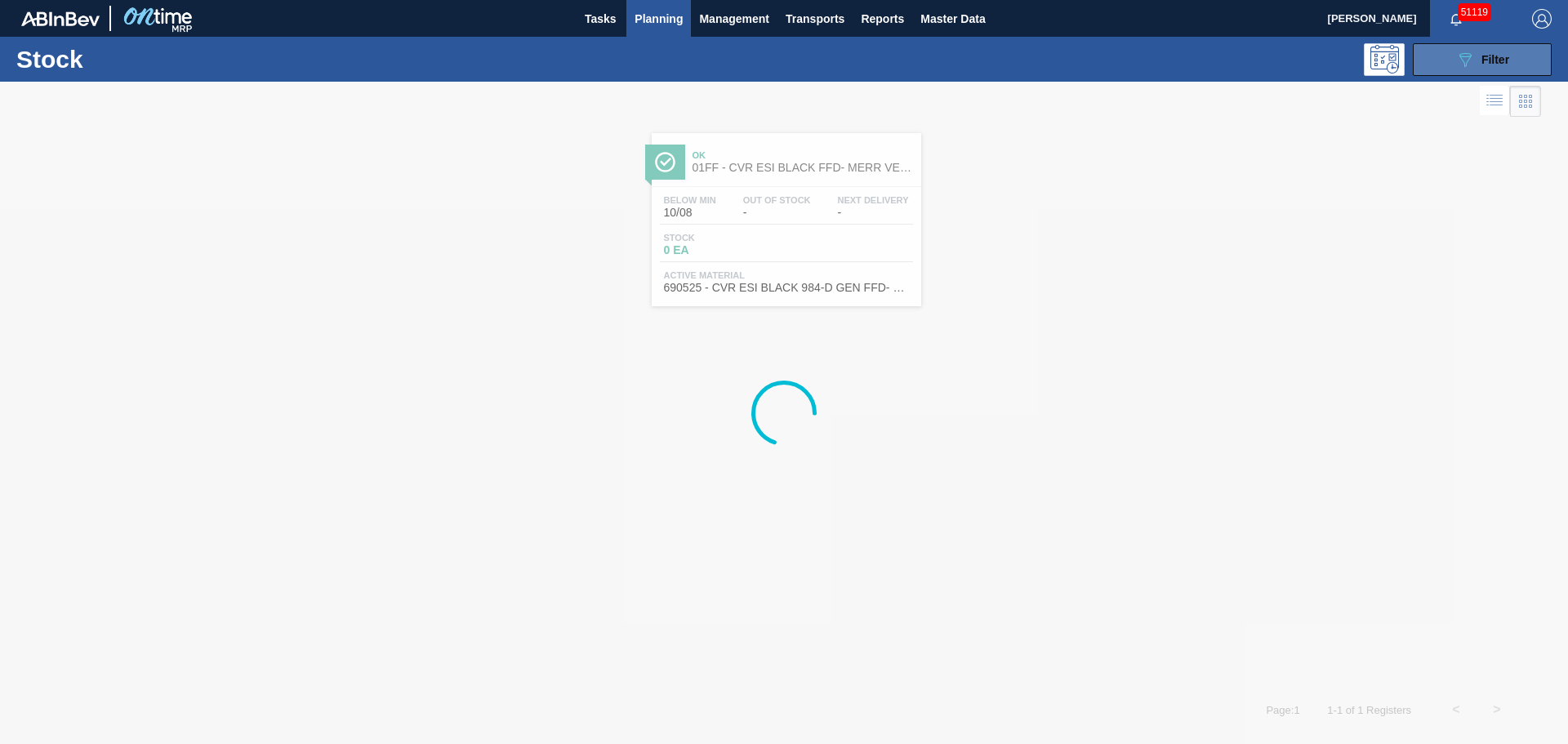
click at [1470, 53] on icon "089F7B8B-B2A5-4AFE-B5C0-19BA573D28AC" at bounding box center [1465, 60] width 20 height 20
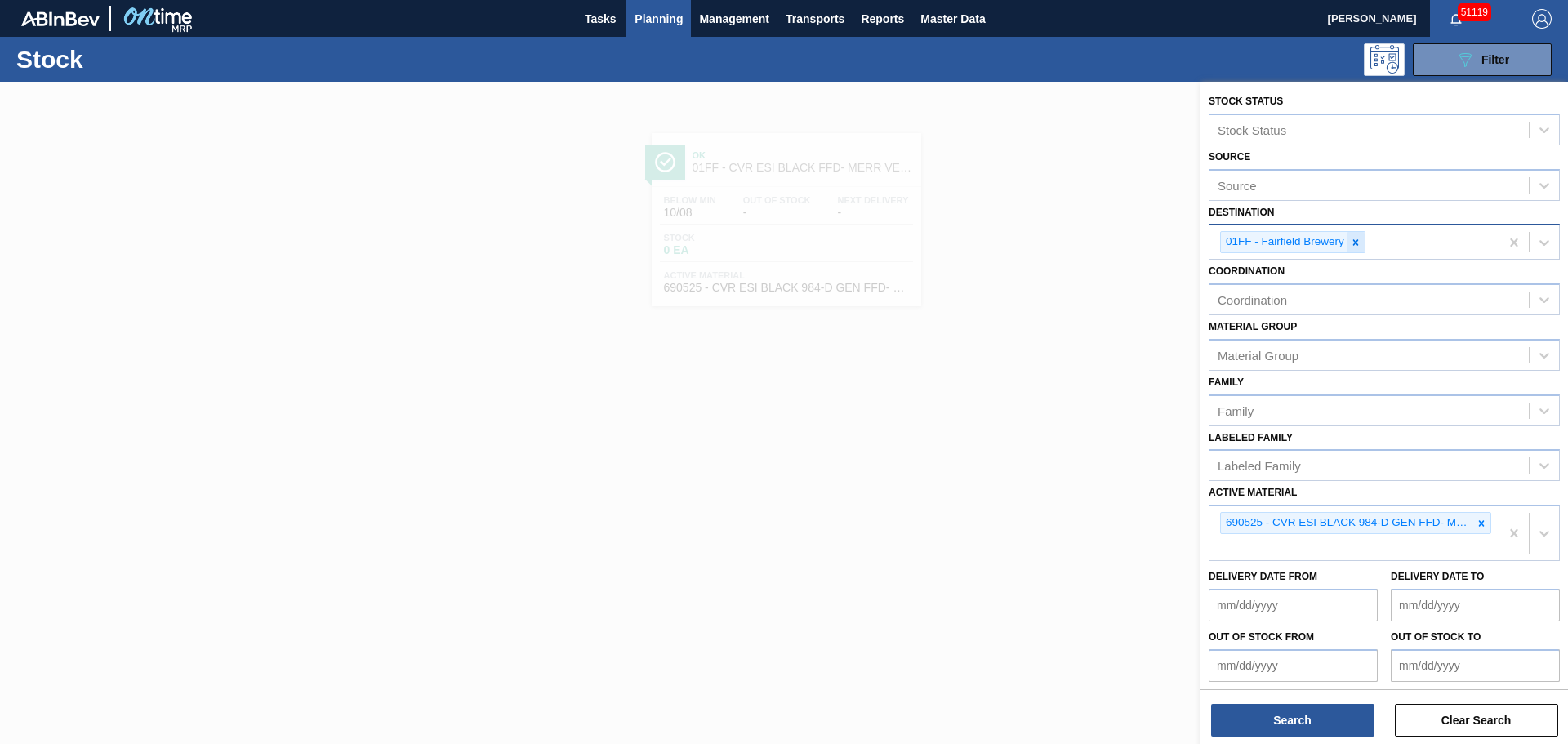
click at [1355, 244] on icon at bounding box center [1356, 242] width 6 height 6
click at [1355, 244] on div "Destination" at bounding box center [1369, 240] width 320 height 24
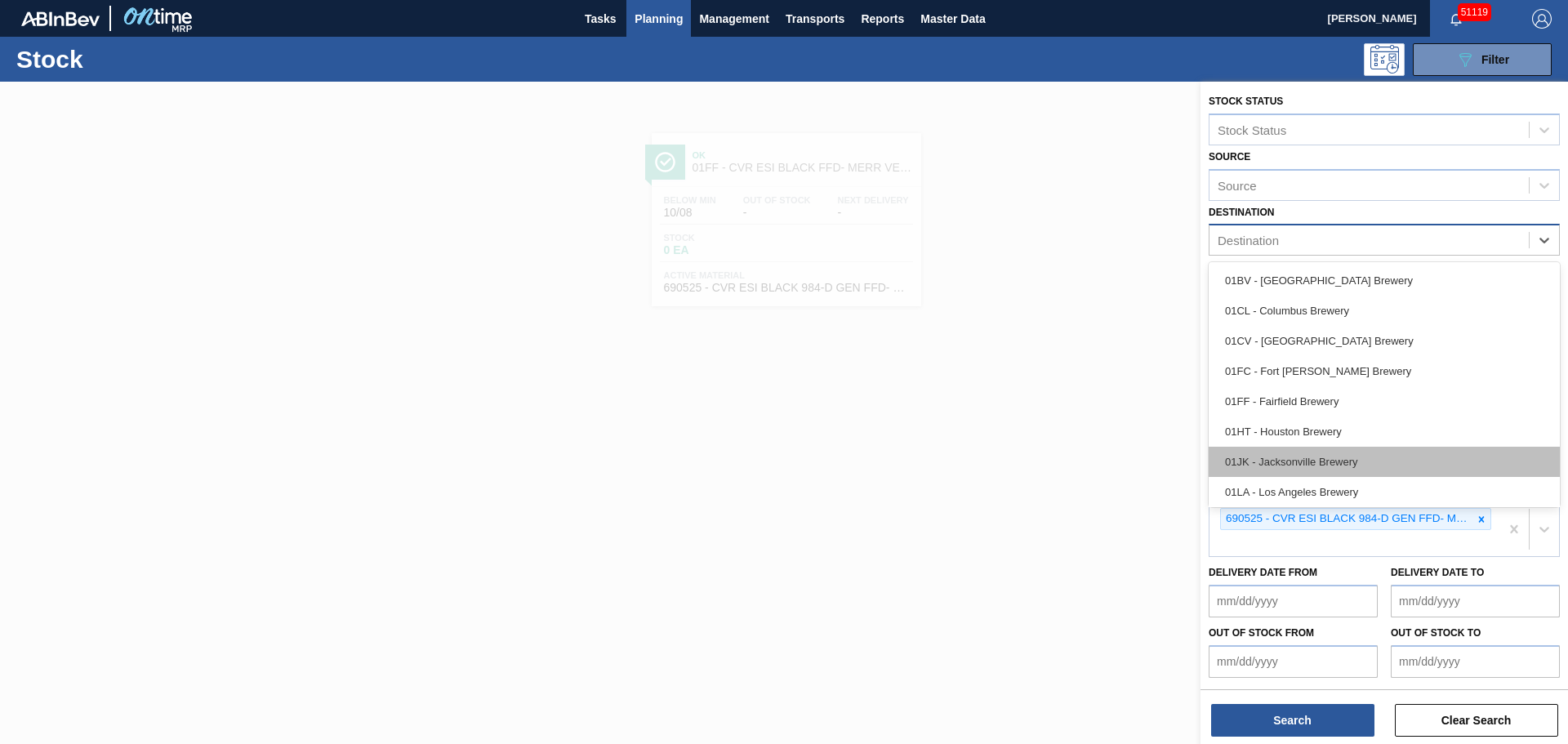
click at [1313, 455] on div "01JK - Jacksonville Brewery" at bounding box center [1384, 462] width 351 height 30
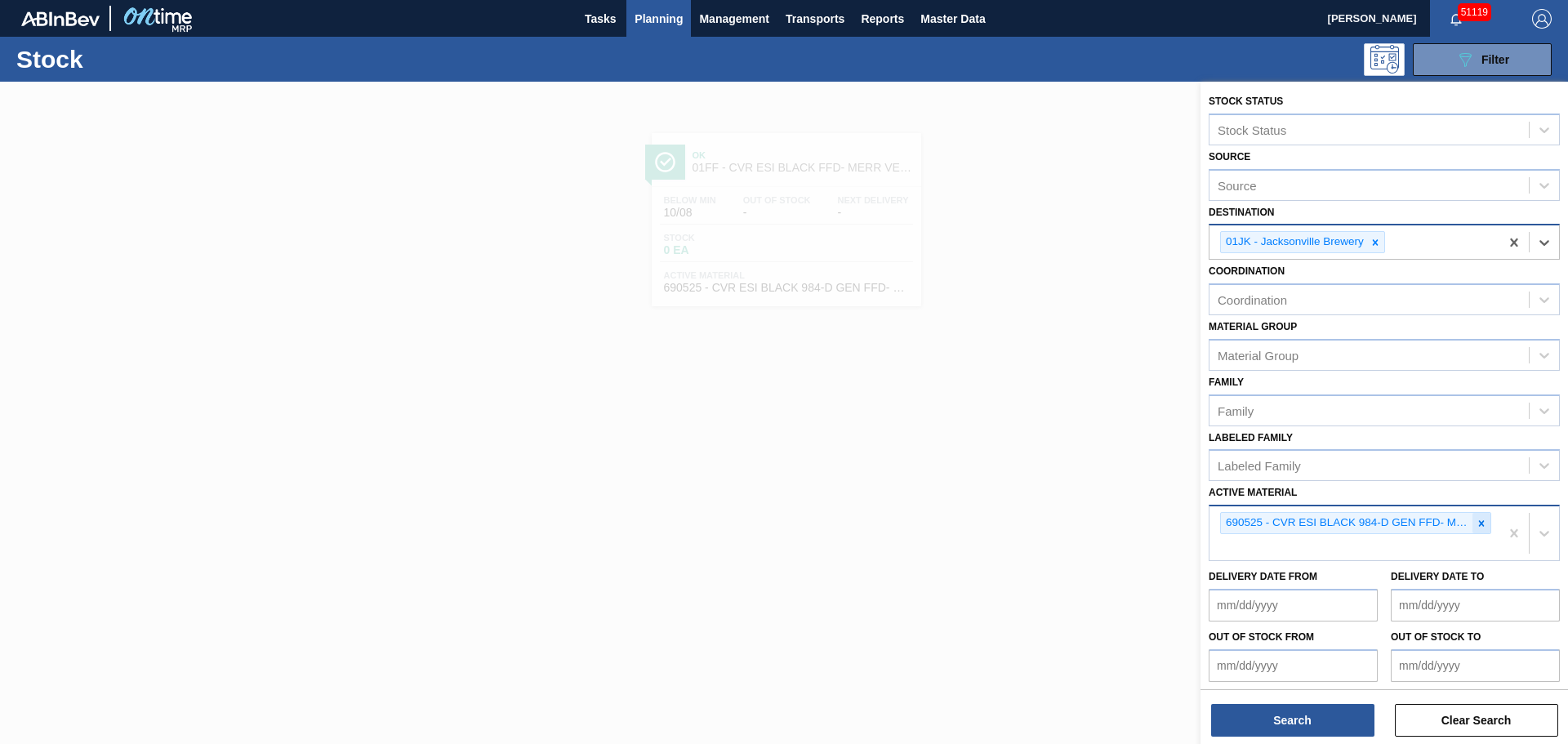
click at [1479, 525] on icon at bounding box center [1482, 524] width 12 height 12
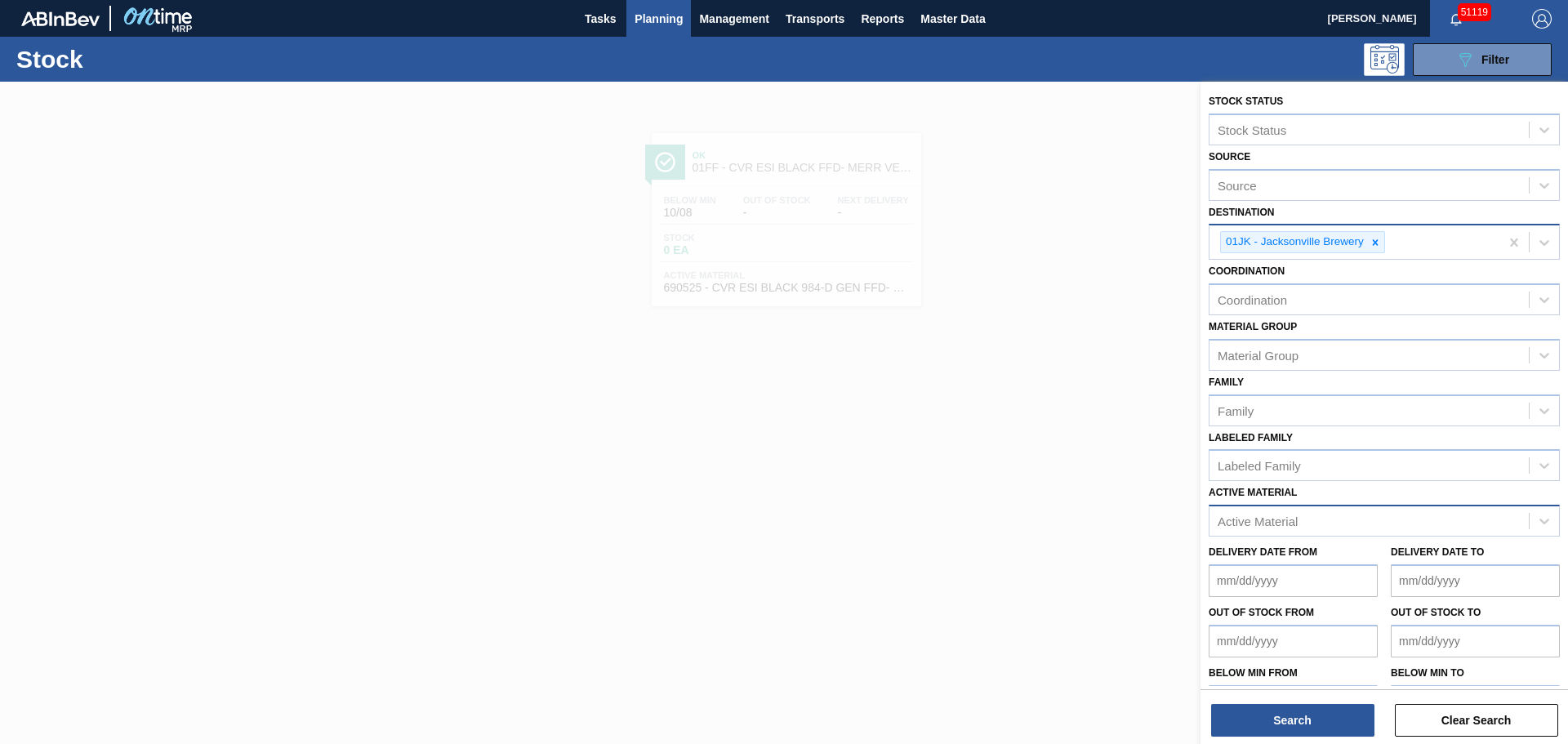
click at [1327, 515] on div "Active Material" at bounding box center [1369, 521] width 320 height 24
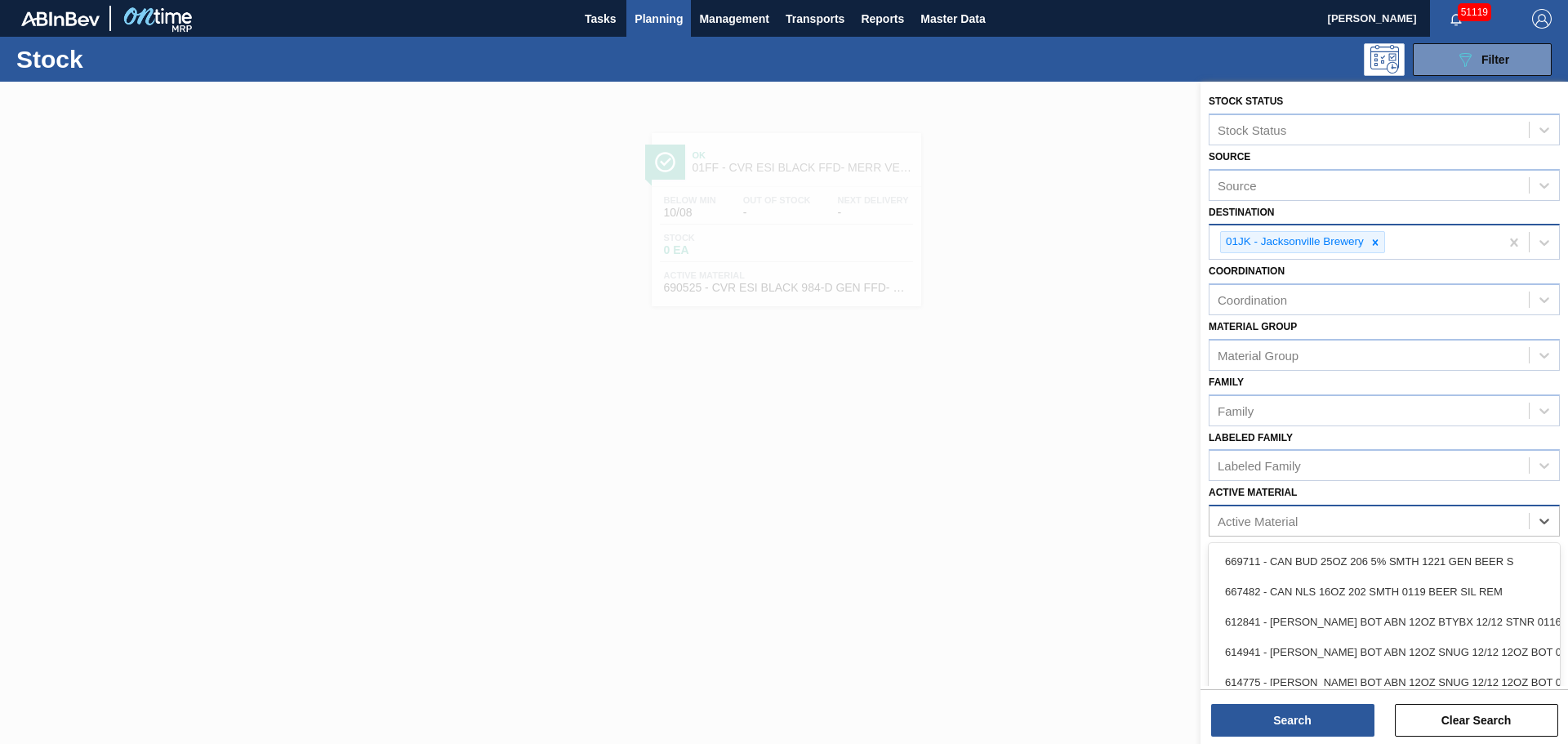
paste Material "673838"
type Material "673838"
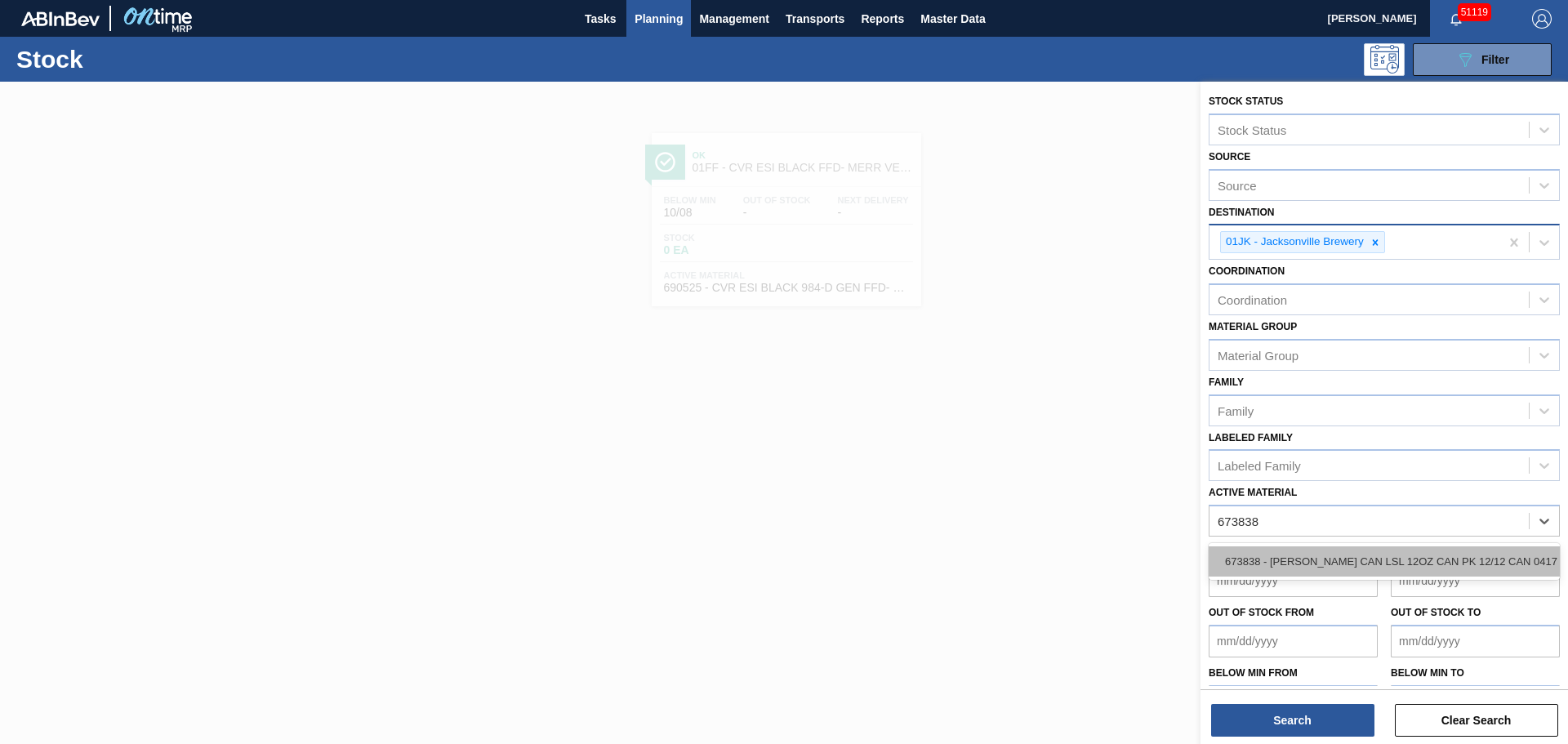
click at [1320, 566] on div "673838 - [PERSON_NAME] CAN LSL 12OZ CAN PK 12/12 CAN 0417" at bounding box center [1384, 561] width 351 height 30
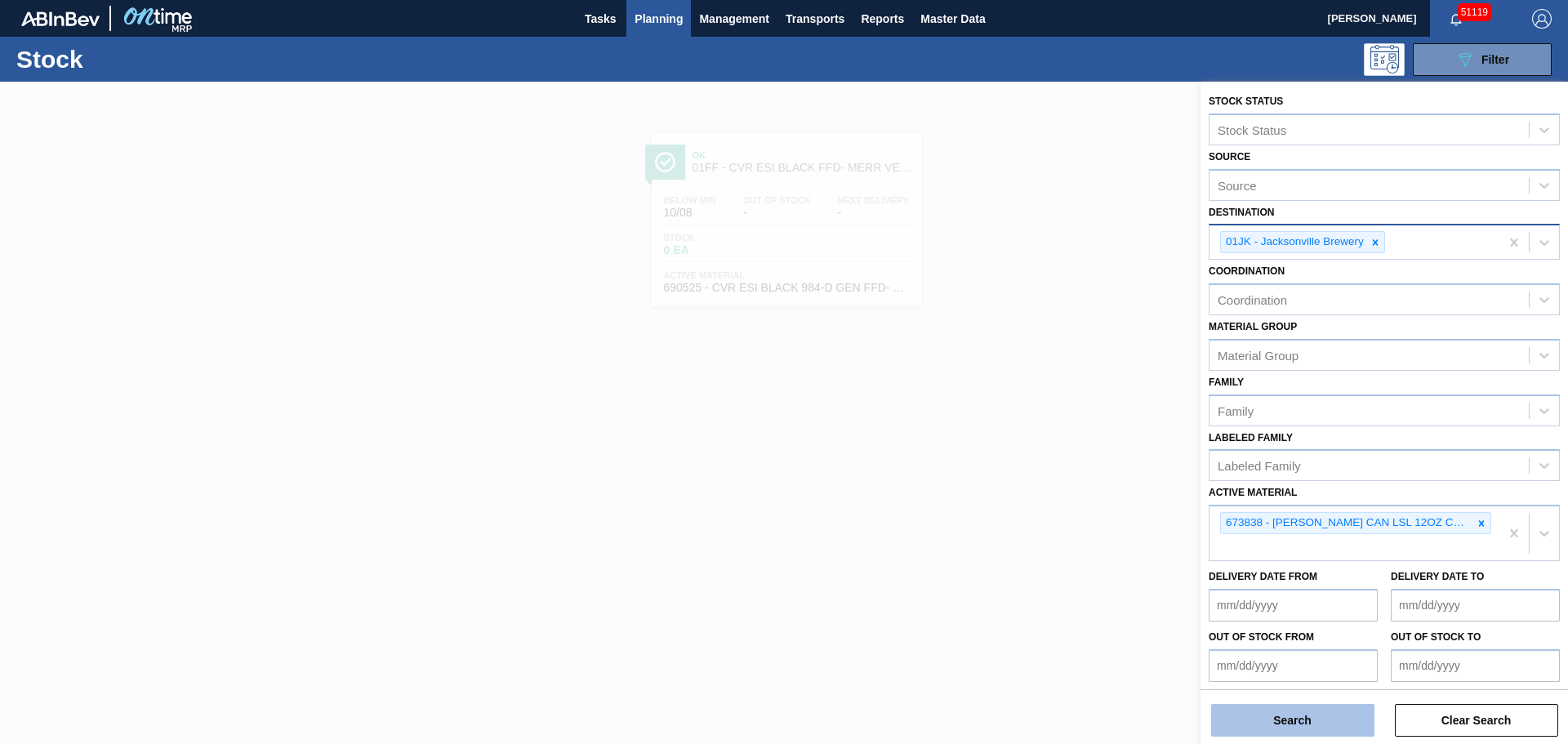
click at [1298, 722] on button "Search" at bounding box center [1293, 721] width 164 height 33
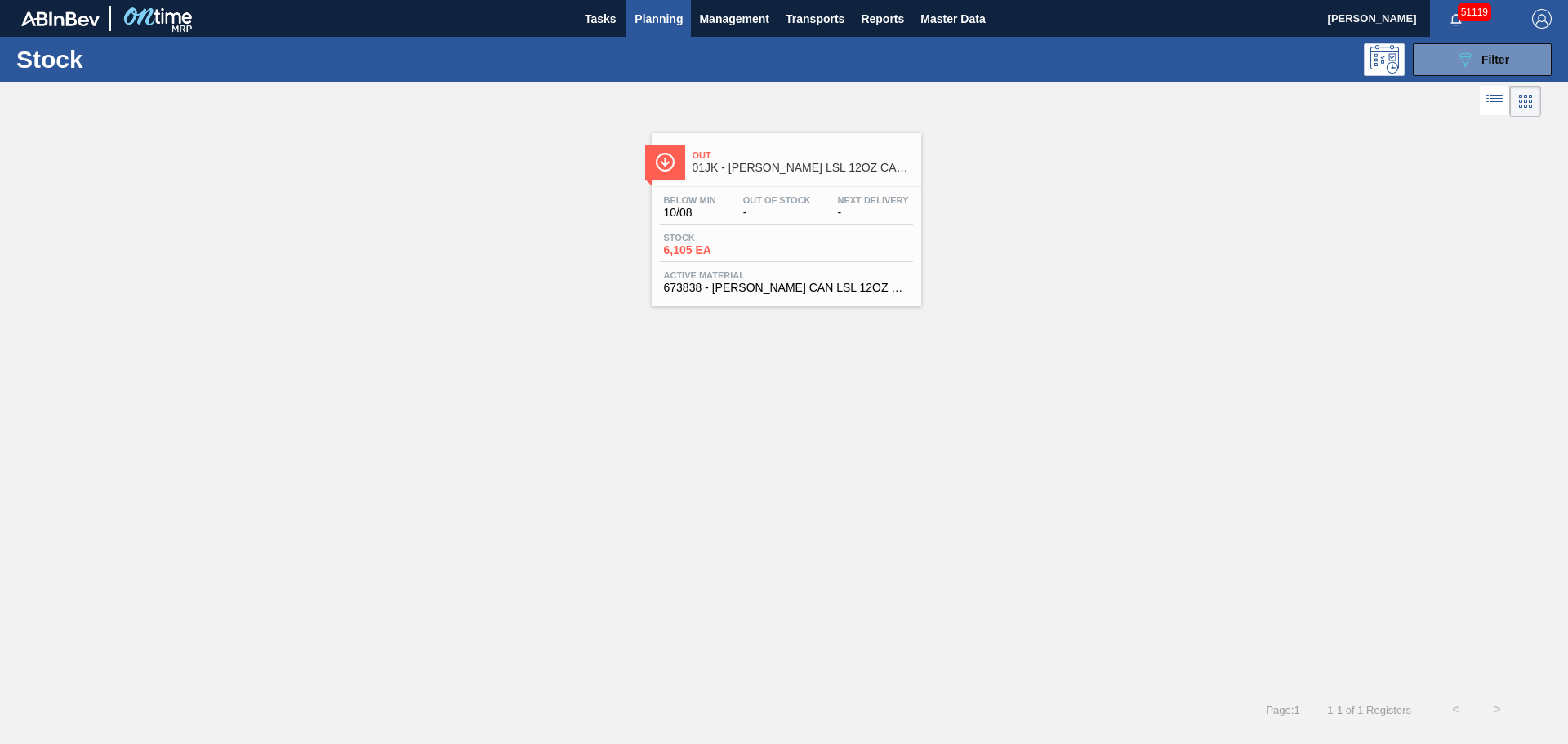
click at [798, 251] on div "Stock 6,105 EA" at bounding box center [786, 247] width 253 height 30
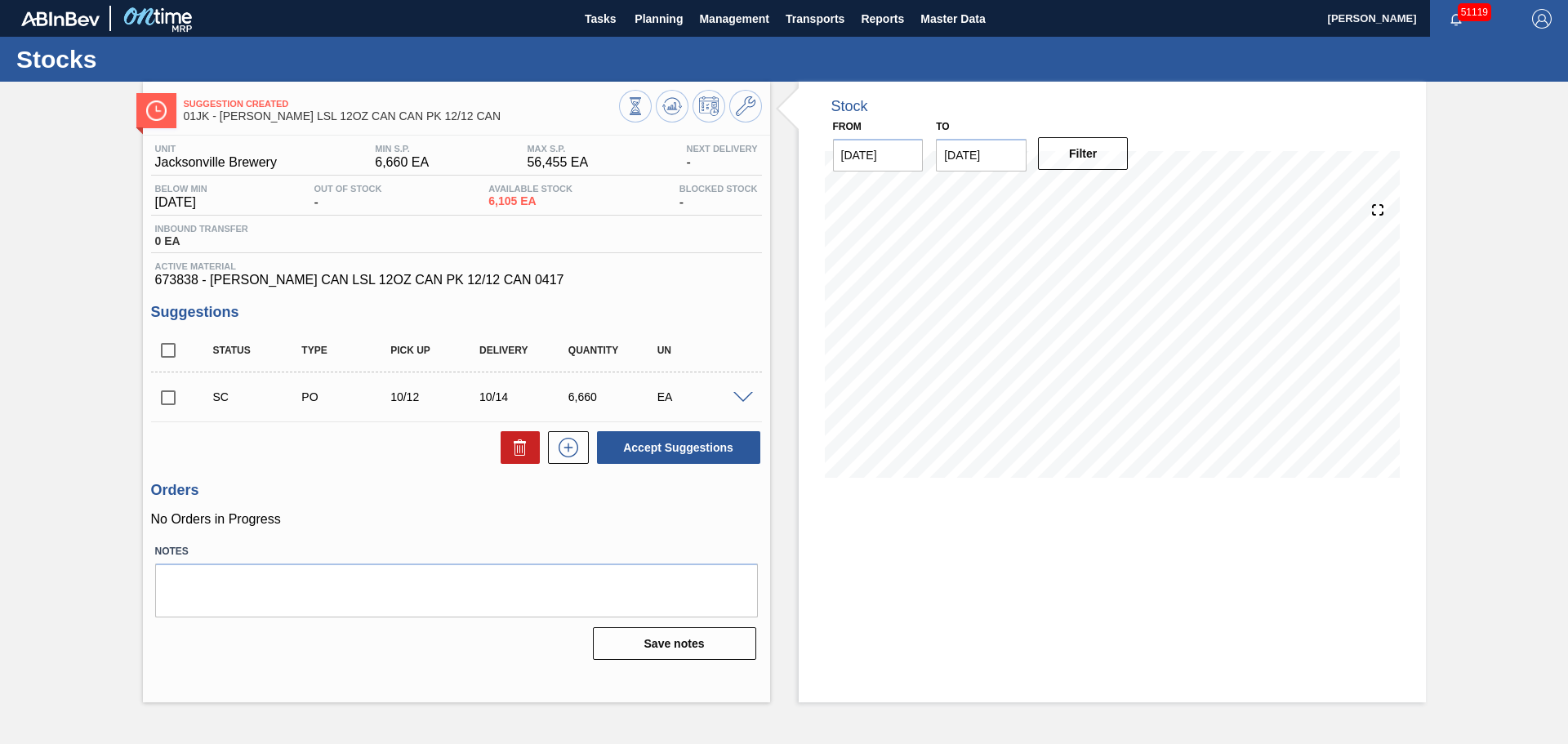
click at [996, 152] on input "[DATE]" at bounding box center [981, 155] width 90 height 33
click at [1117, 195] on button "Next Month" at bounding box center [1118, 195] width 12 height 12
click at [1117, 329] on div "22" at bounding box center [1114, 326] width 22 height 22
type input "[DATE]"
click at [1101, 159] on button "Filter" at bounding box center [1083, 154] width 90 height 33
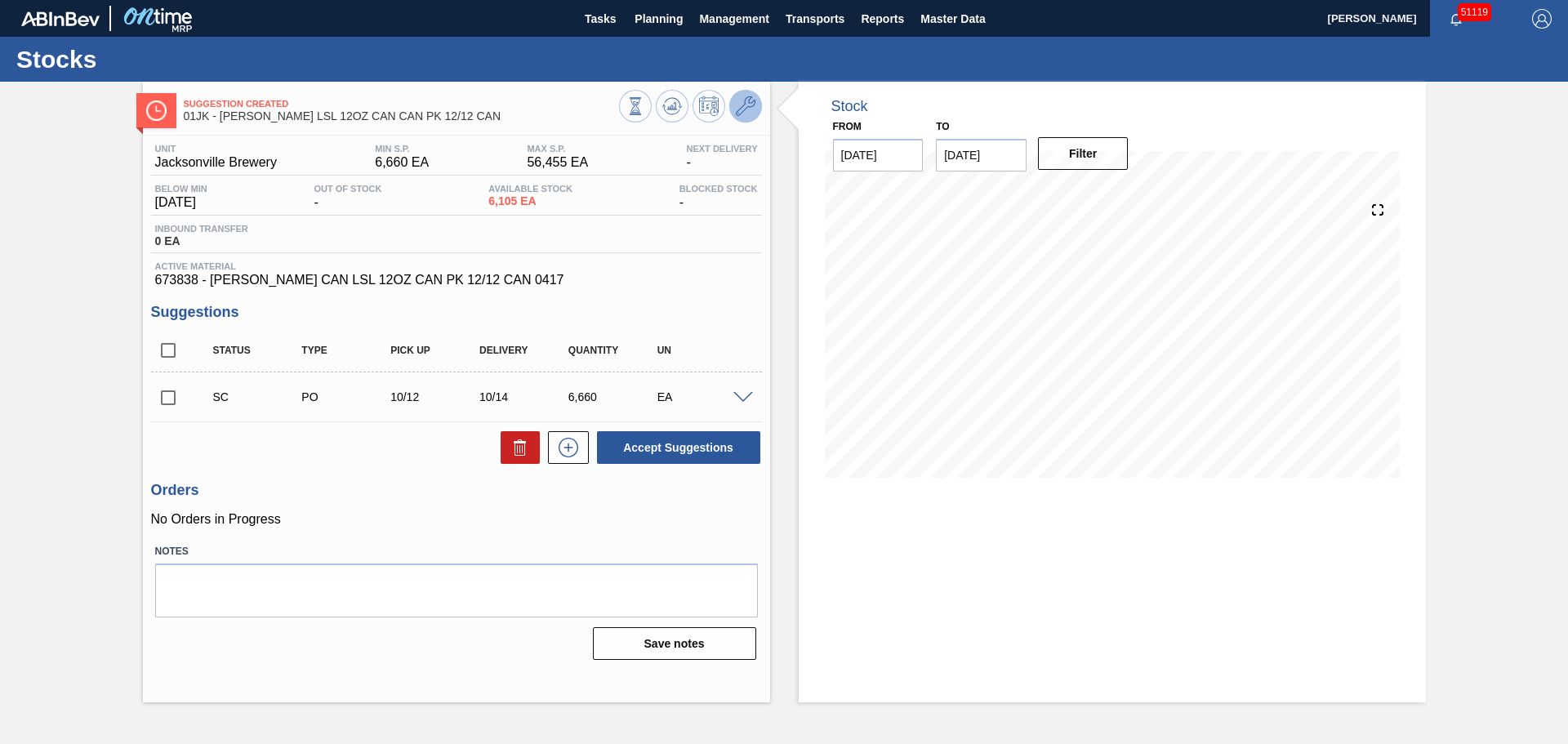
click at [741, 109] on icon at bounding box center [745, 106] width 20 height 20
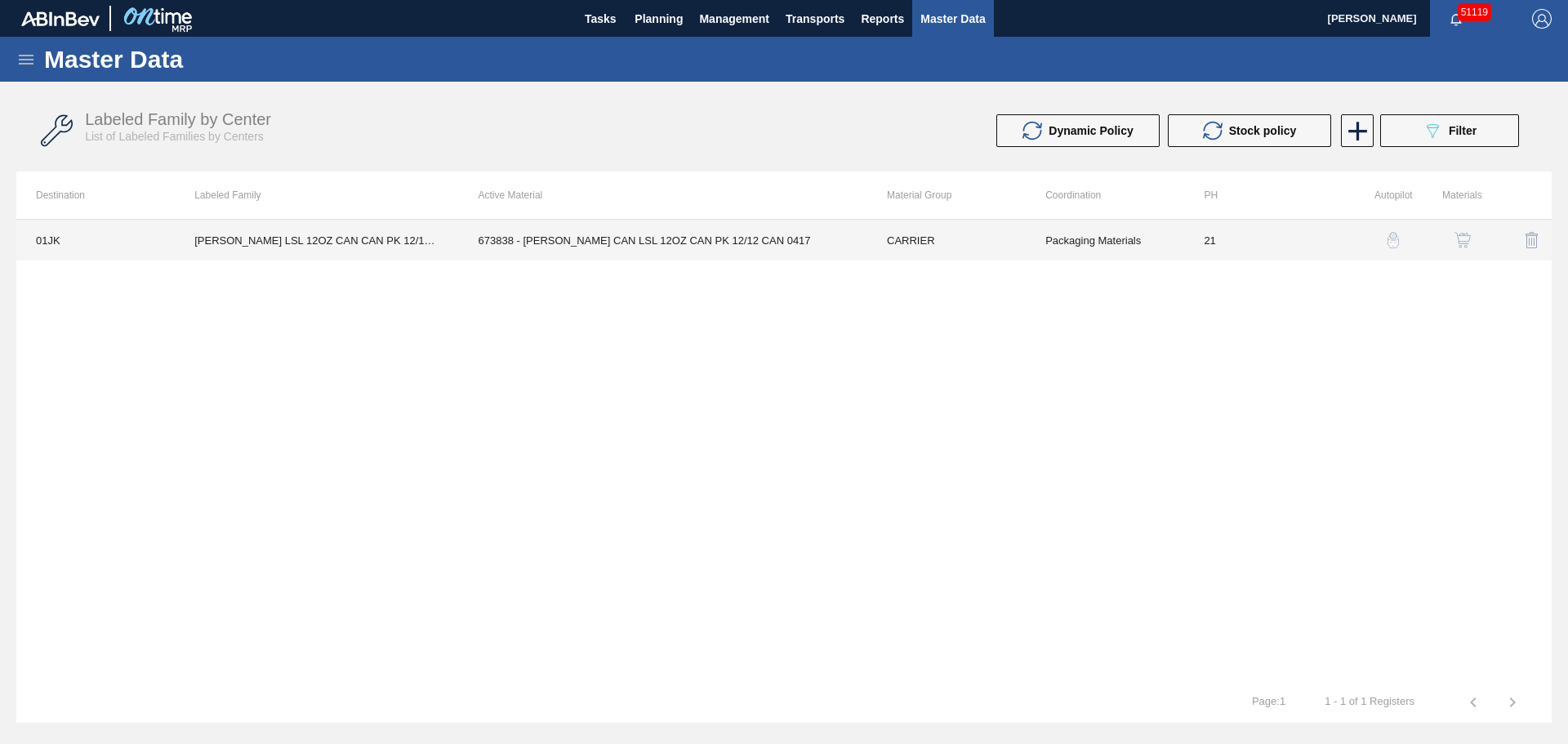
click at [623, 233] on td "673838 - [PERSON_NAME] CAN LSL 12OZ CAN PK 12/12 CAN 0417" at bounding box center [662, 240] width 408 height 41
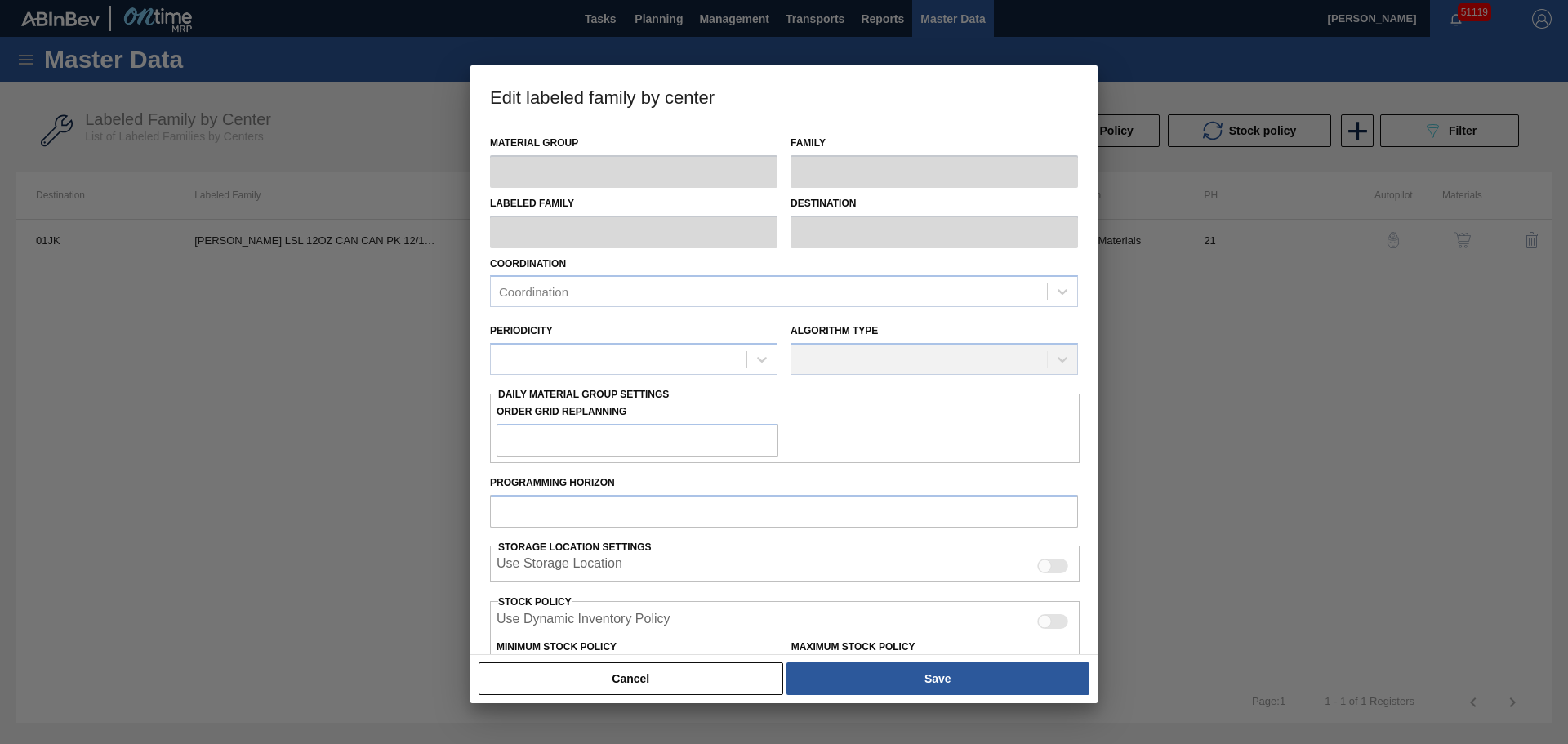
type input "CARRIER"
type input "Can Carriers"
type input "[PERSON_NAME] LSL 12OZ CAN CAN PK 12/12 CAN"
type input "01JK - Jacksonville Brewery"
type input "21"
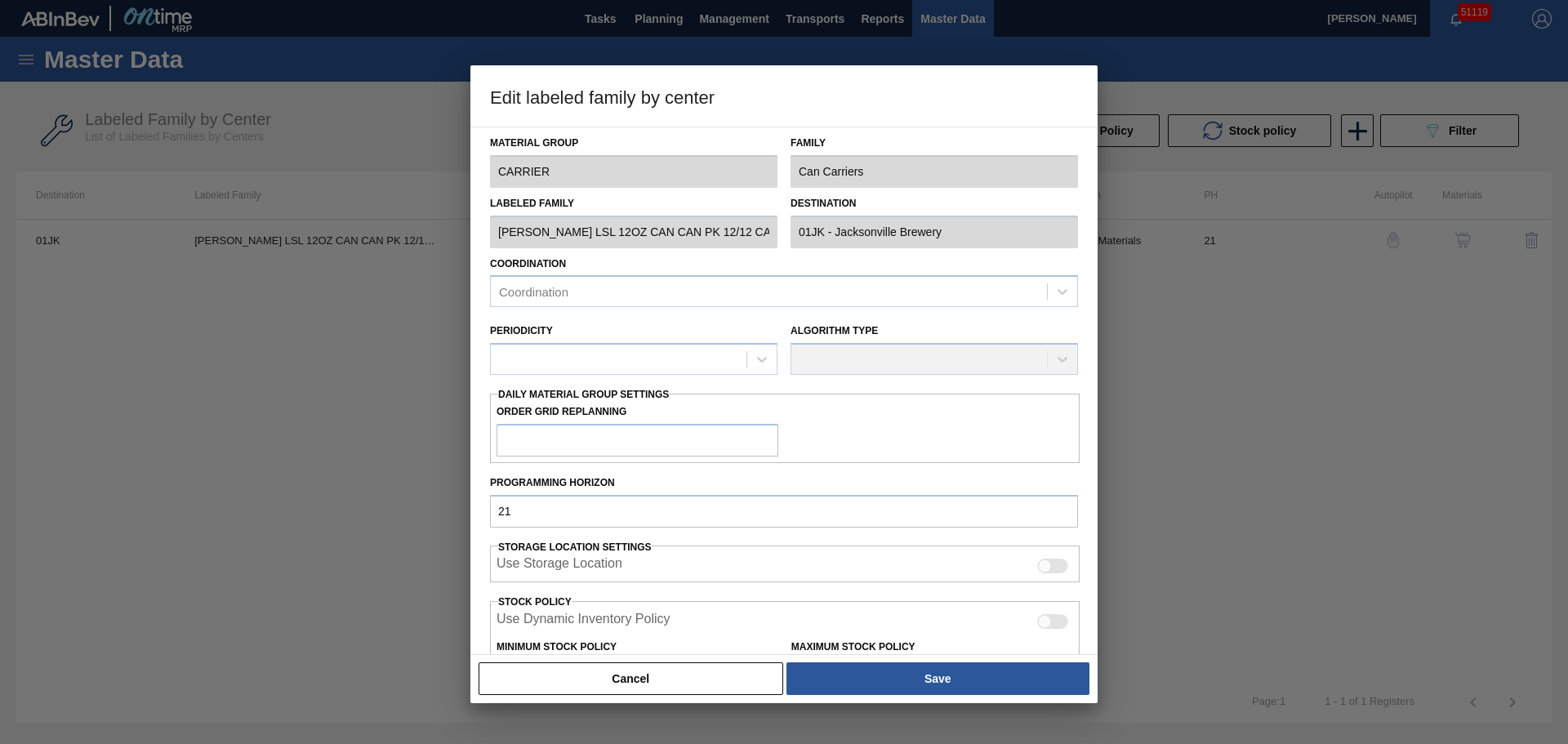
type input "6,660"
type input "56,455"
type input "0"
type input "6,660"
checkbox input "true"
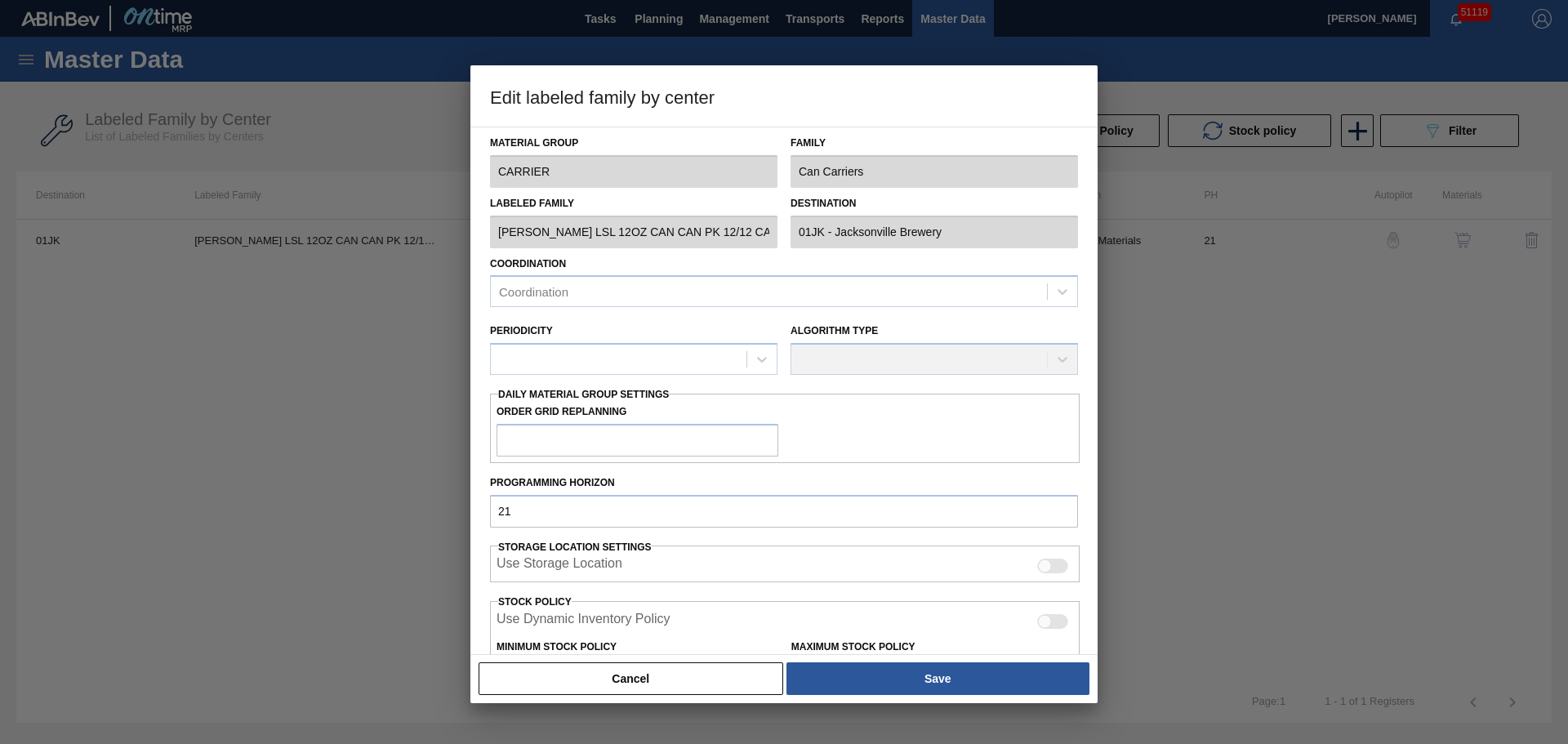
checkbox input "true"
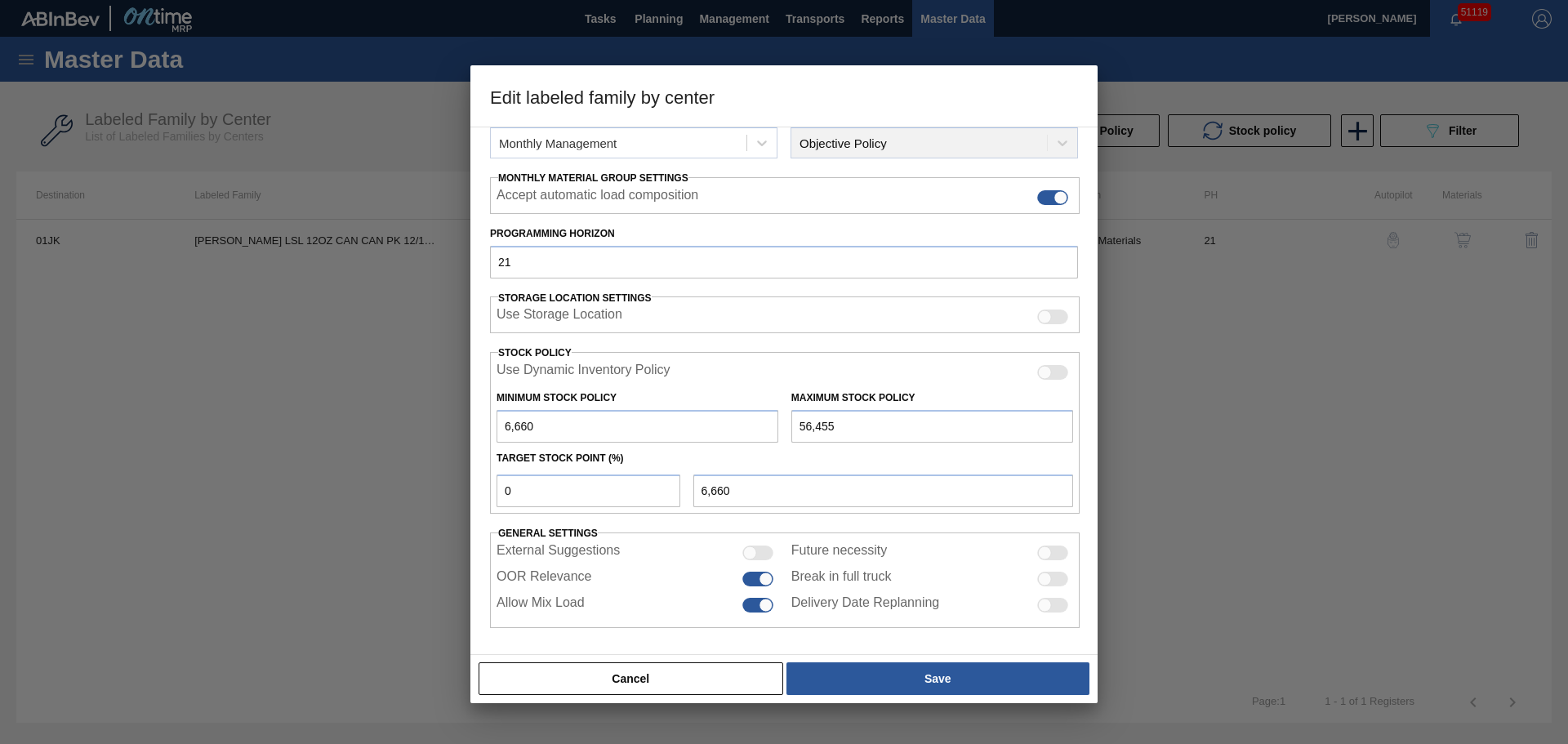
scroll to position [222, 0]
click at [630, 672] on button "Cancel" at bounding box center [630, 679] width 305 height 33
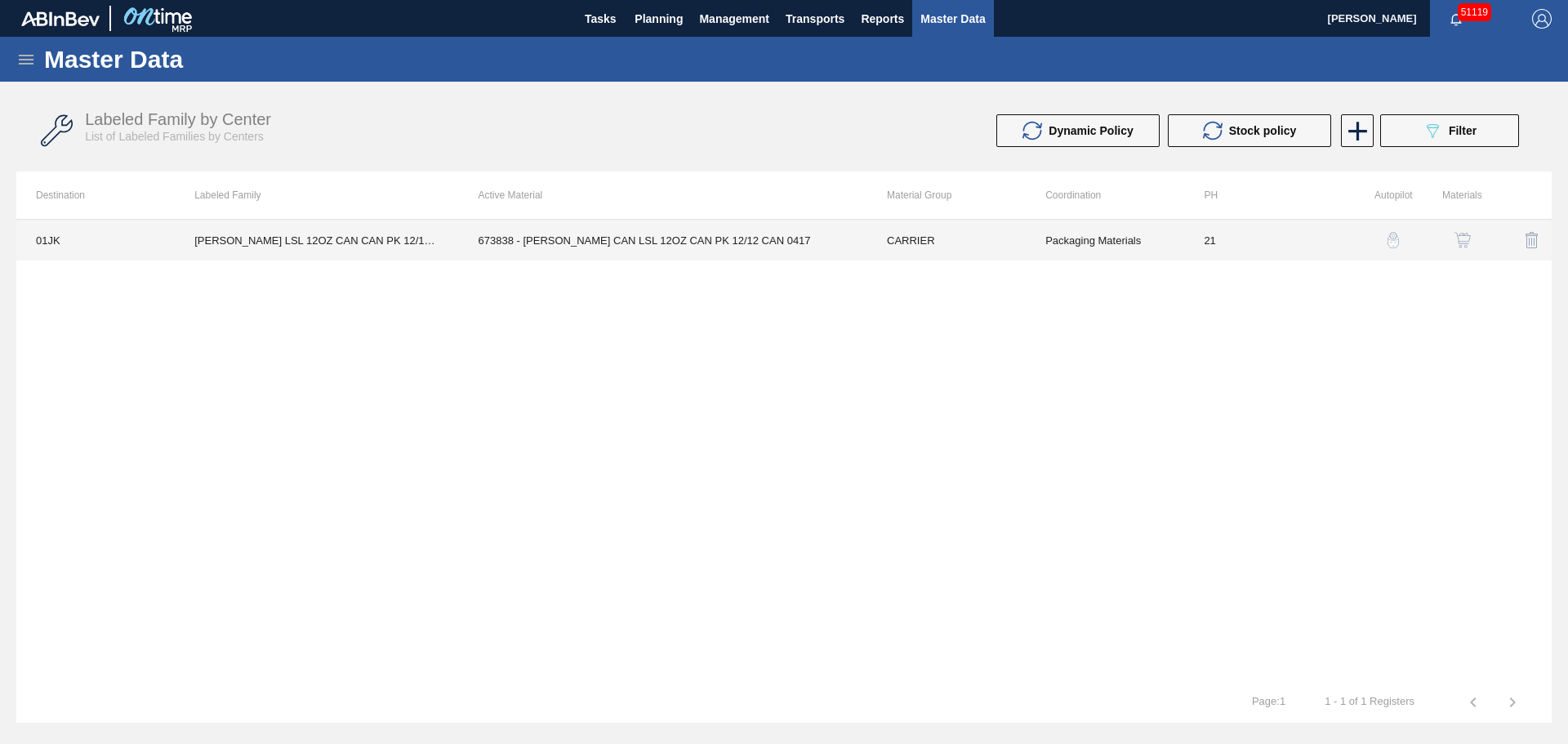
click at [615, 248] on td "673838 - [PERSON_NAME] CAN LSL 12OZ CAN PK 12/12 CAN 0417" at bounding box center [662, 240] width 408 height 41
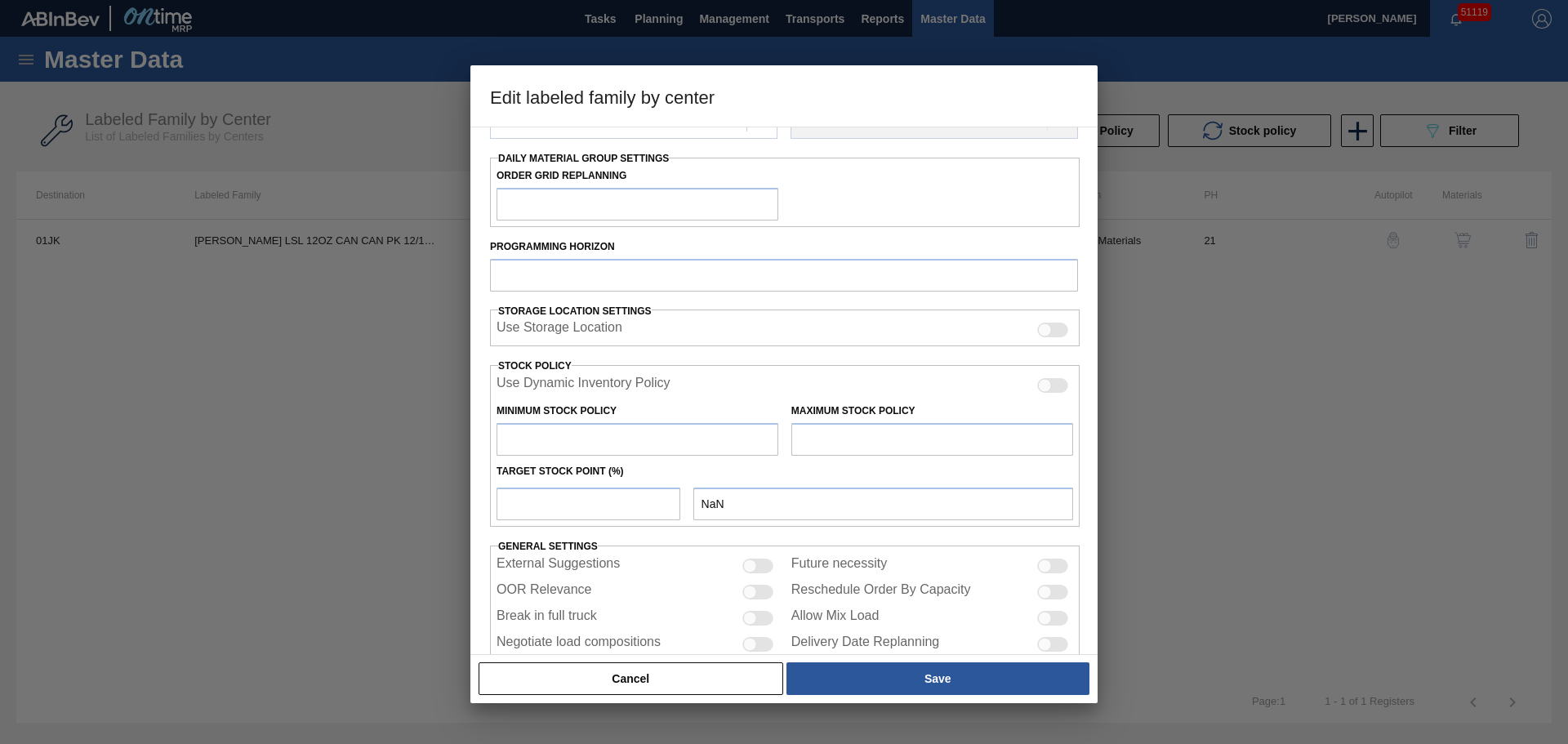
scroll to position [245, 0]
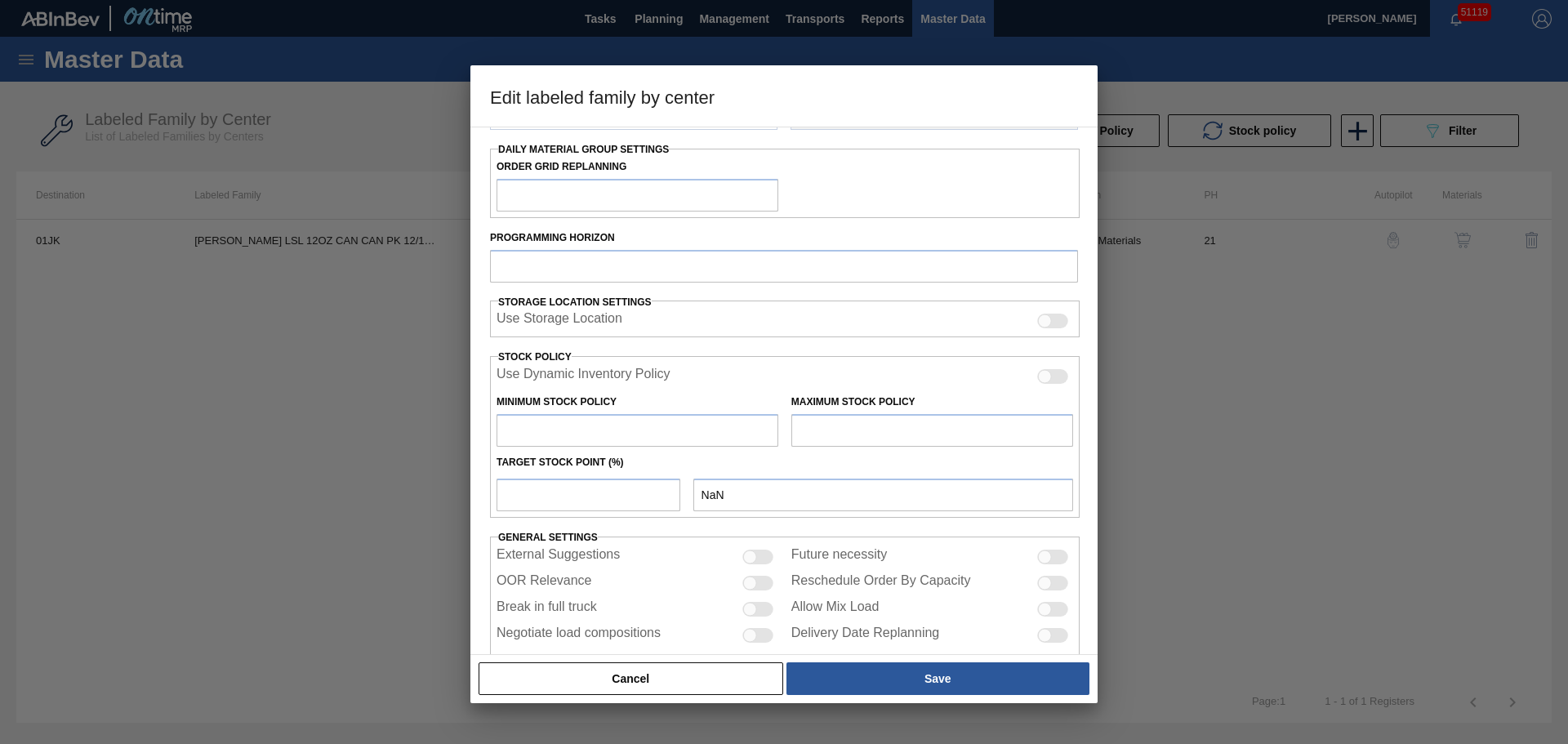
type input "CARRIER"
type input "Can Carriers"
type input "[PERSON_NAME] LSL 12OZ CAN CAN PK 12/12 CAN"
type input "01JK - Jacksonville Brewery"
type input "21"
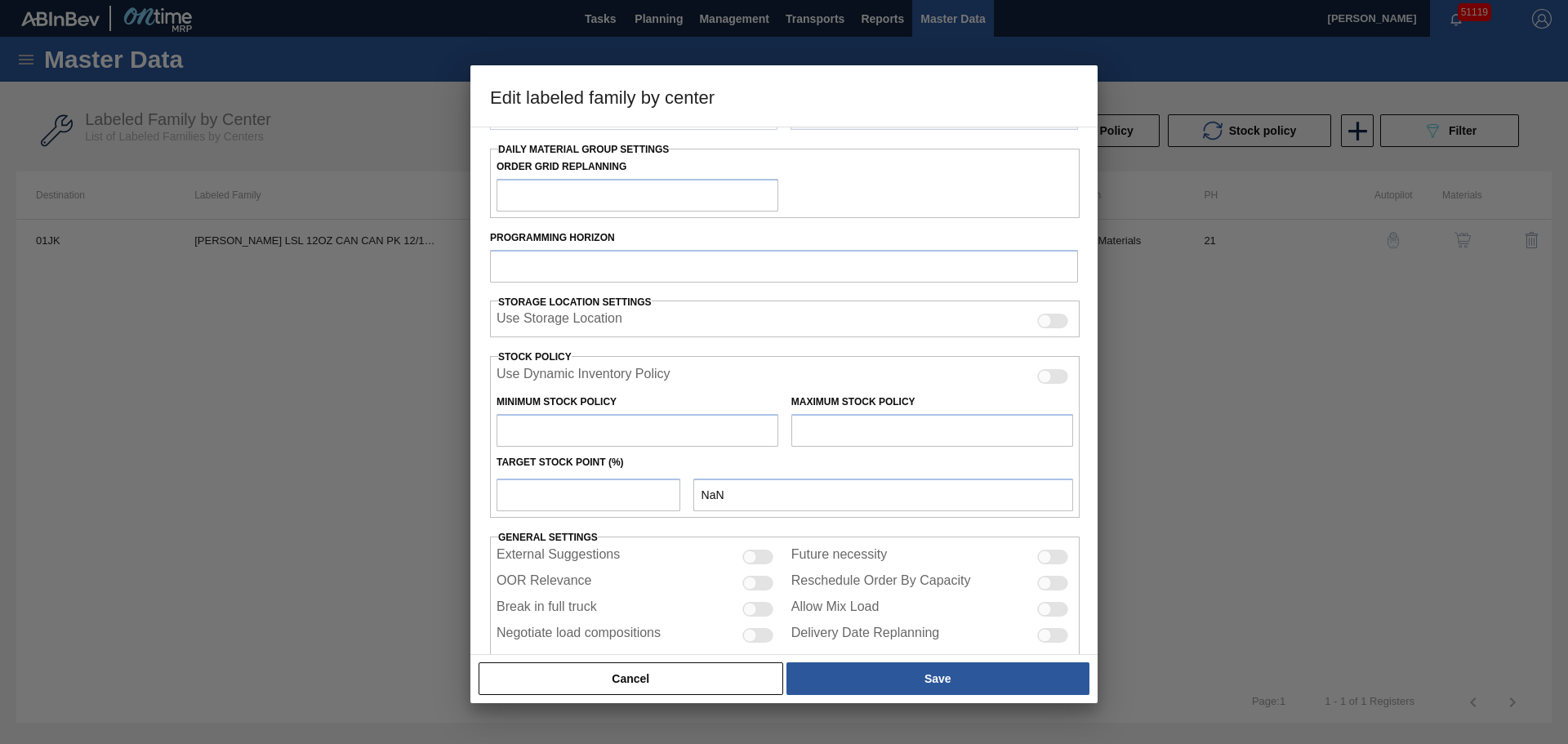
type input "6,660"
type input "56,455"
type input "0"
type input "6,660"
checkbox input "true"
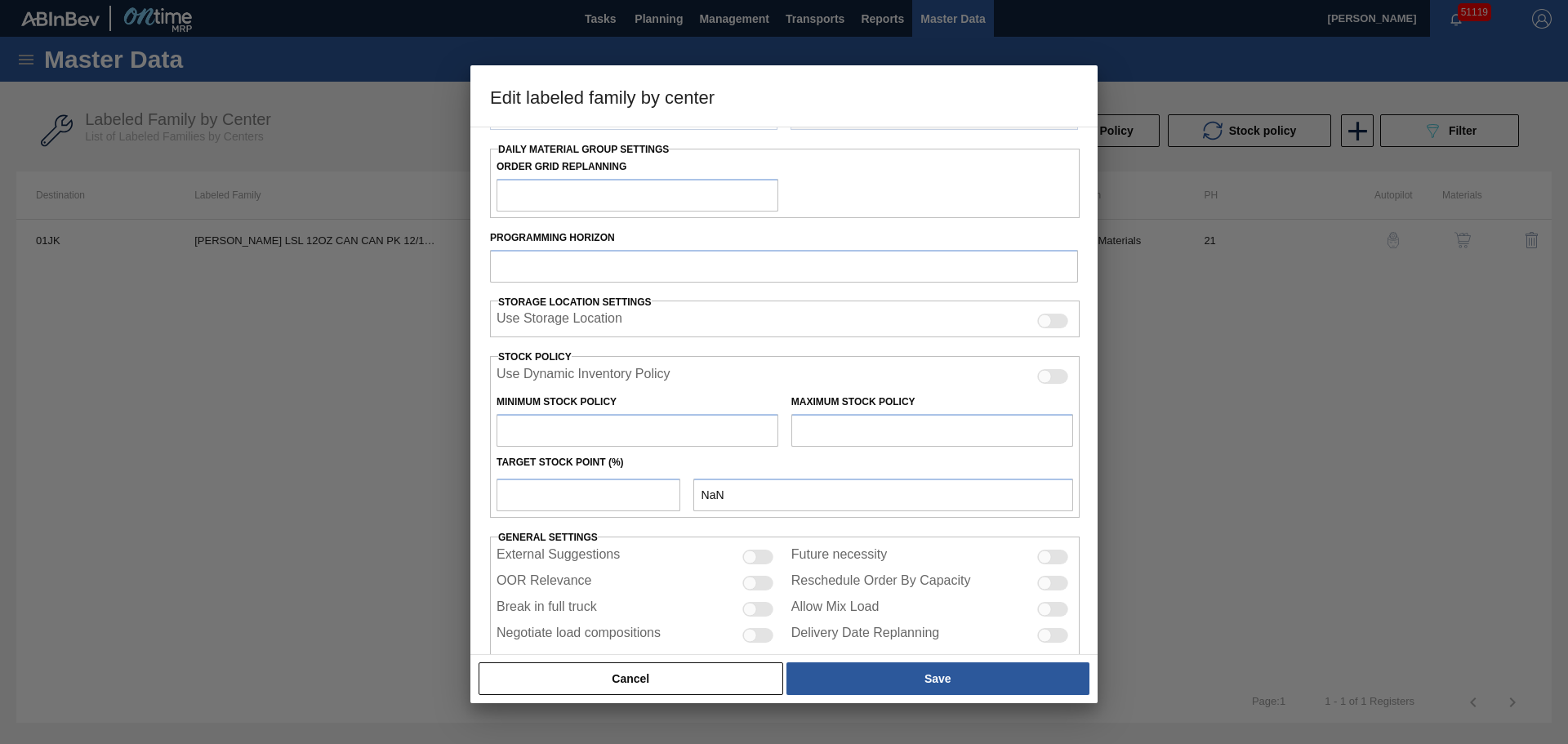
checkbox input "true"
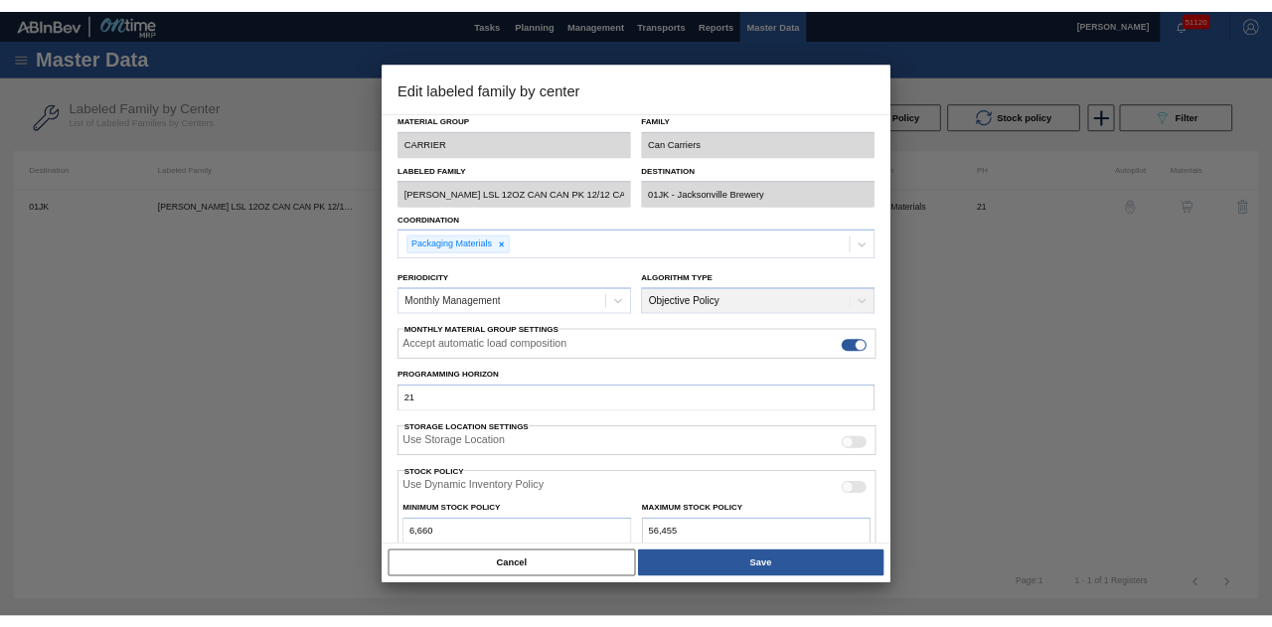
scroll to position [0, 0]
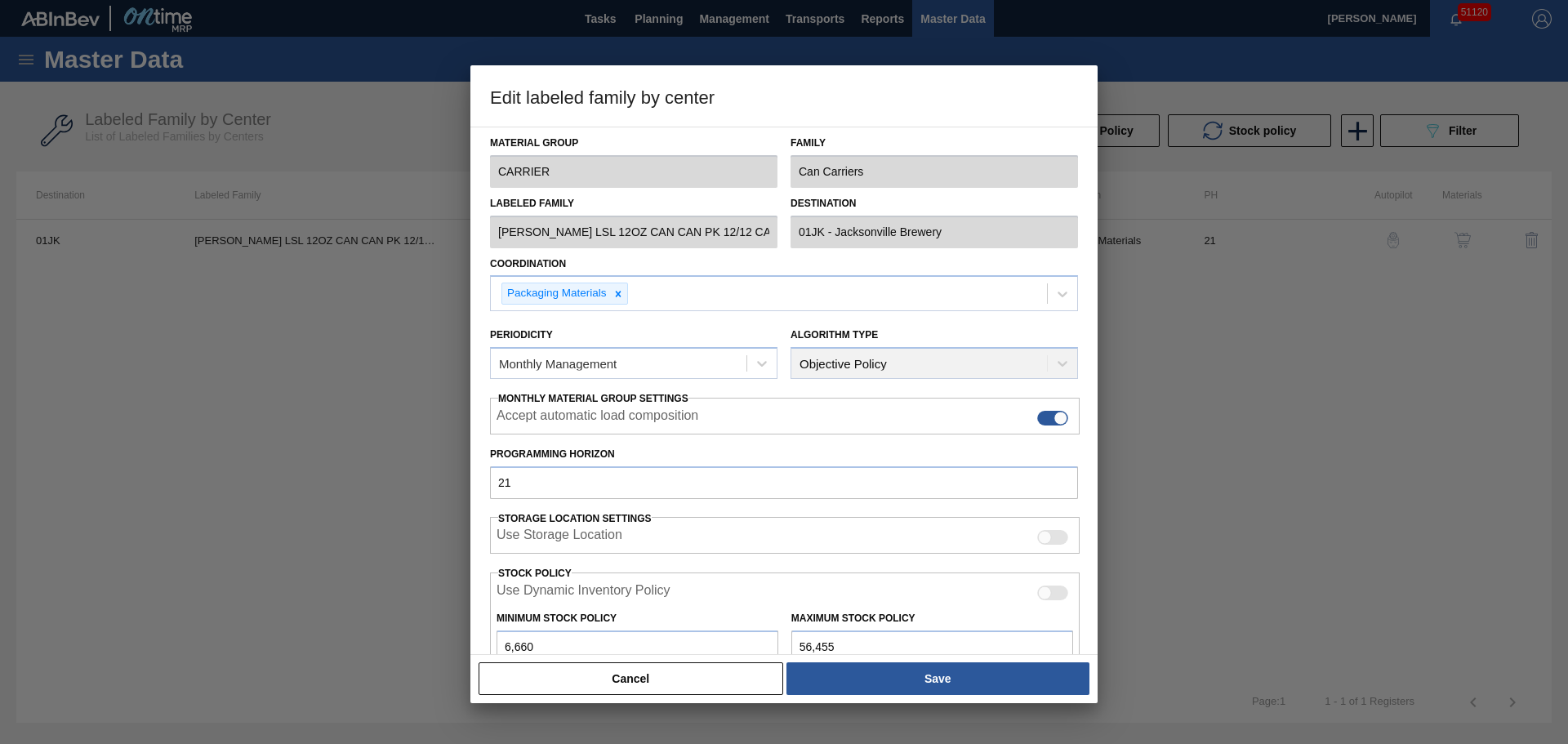
click at [1289, 357] on div at bounding box center [784, 372] width 1568 height 744
click at [650, 691] on button "Cancel" at bounding box center [630, 679] width 305 height 33
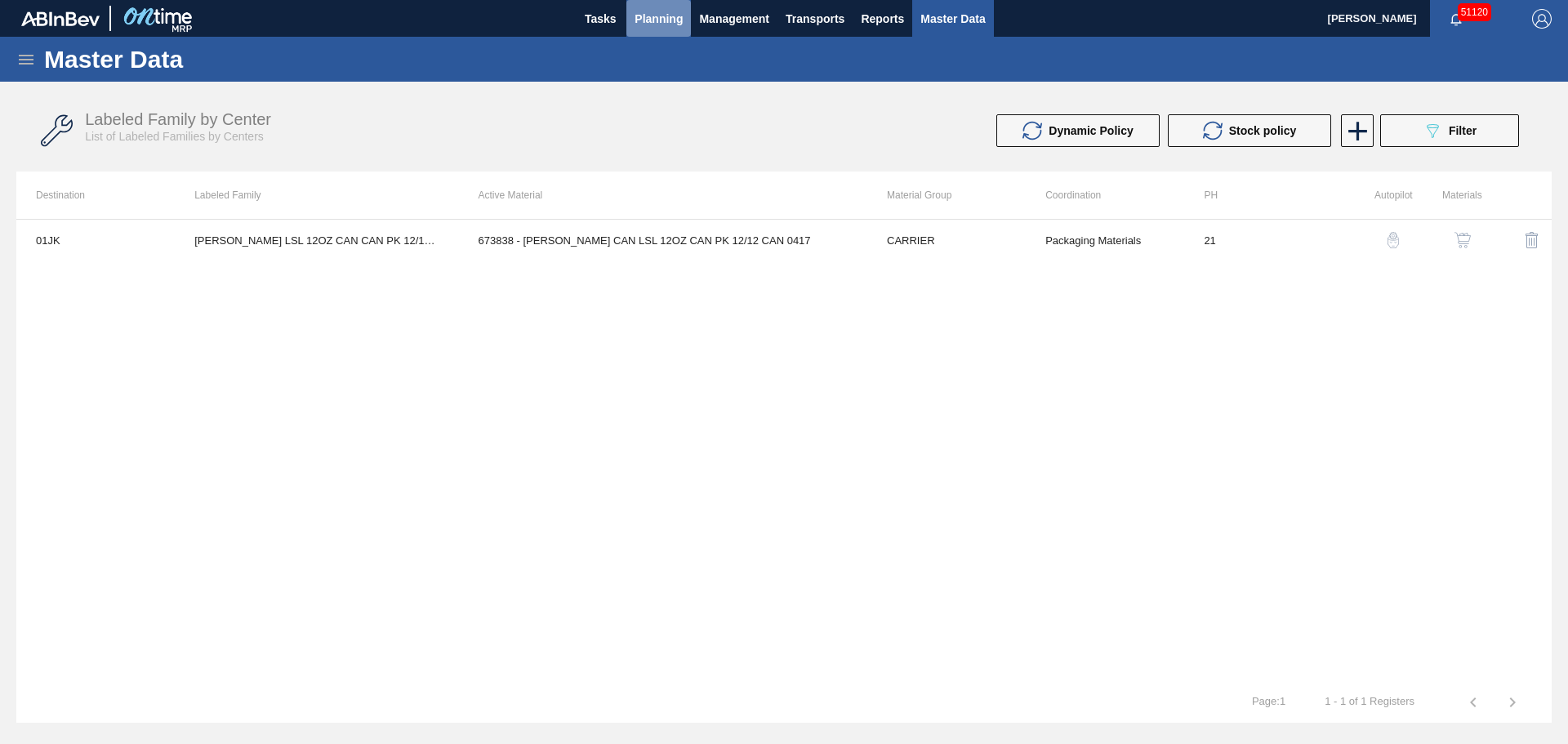
click at [663, 26] on span "Planning" at bounding box center [658, 19] width 48 height 20
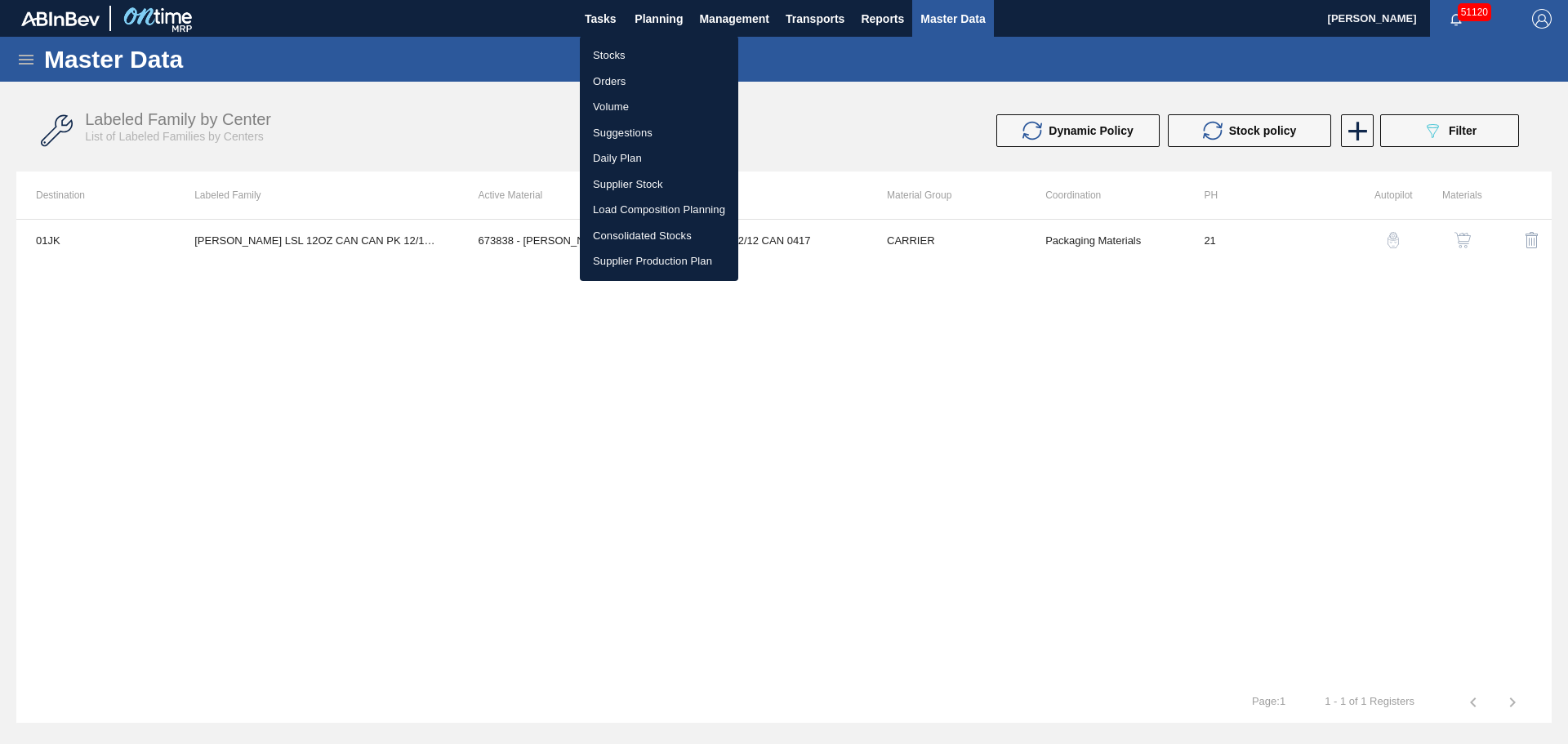
click at [610, 56] on li "Stocks" at bounding box center [659, 56] width 159 height 26
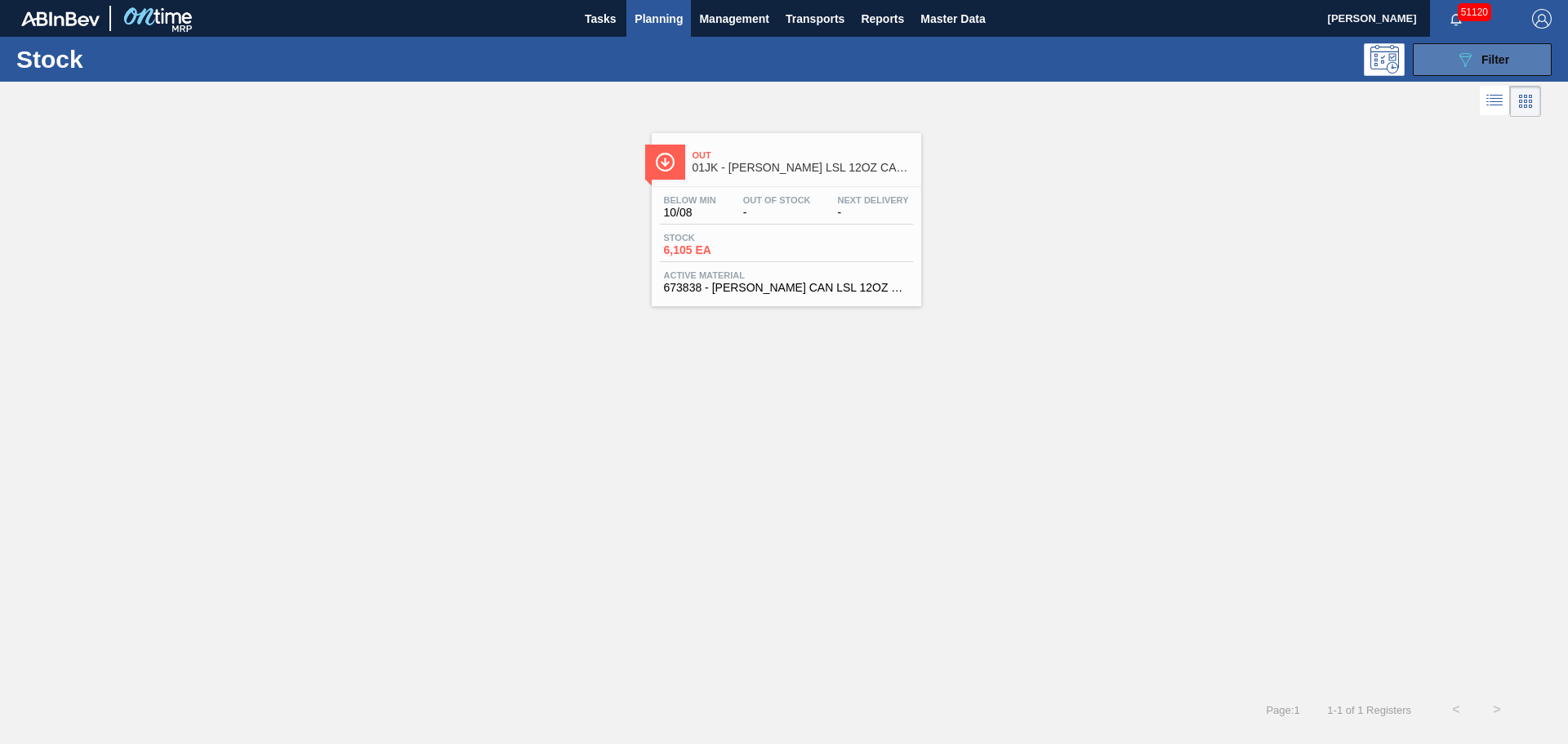
click at [1456, 60] on icon "089F7B8B-B2A5-4AFE-B5C0-19BA573D28AC" at bounding box center [1465, 60] width 20 height 20
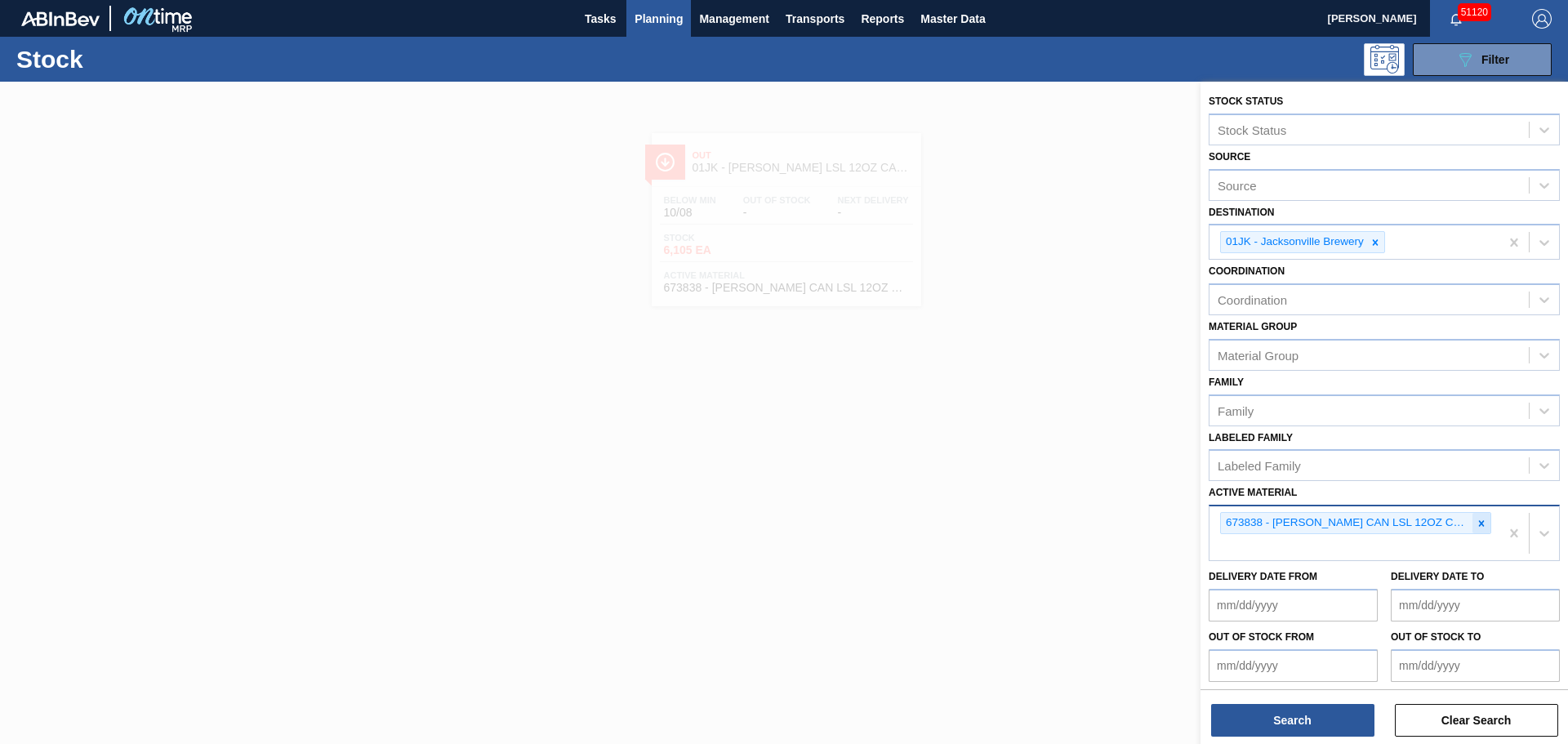
click at [1480, 526] on icon at bounding box center [1482, 524] width 12 height 12
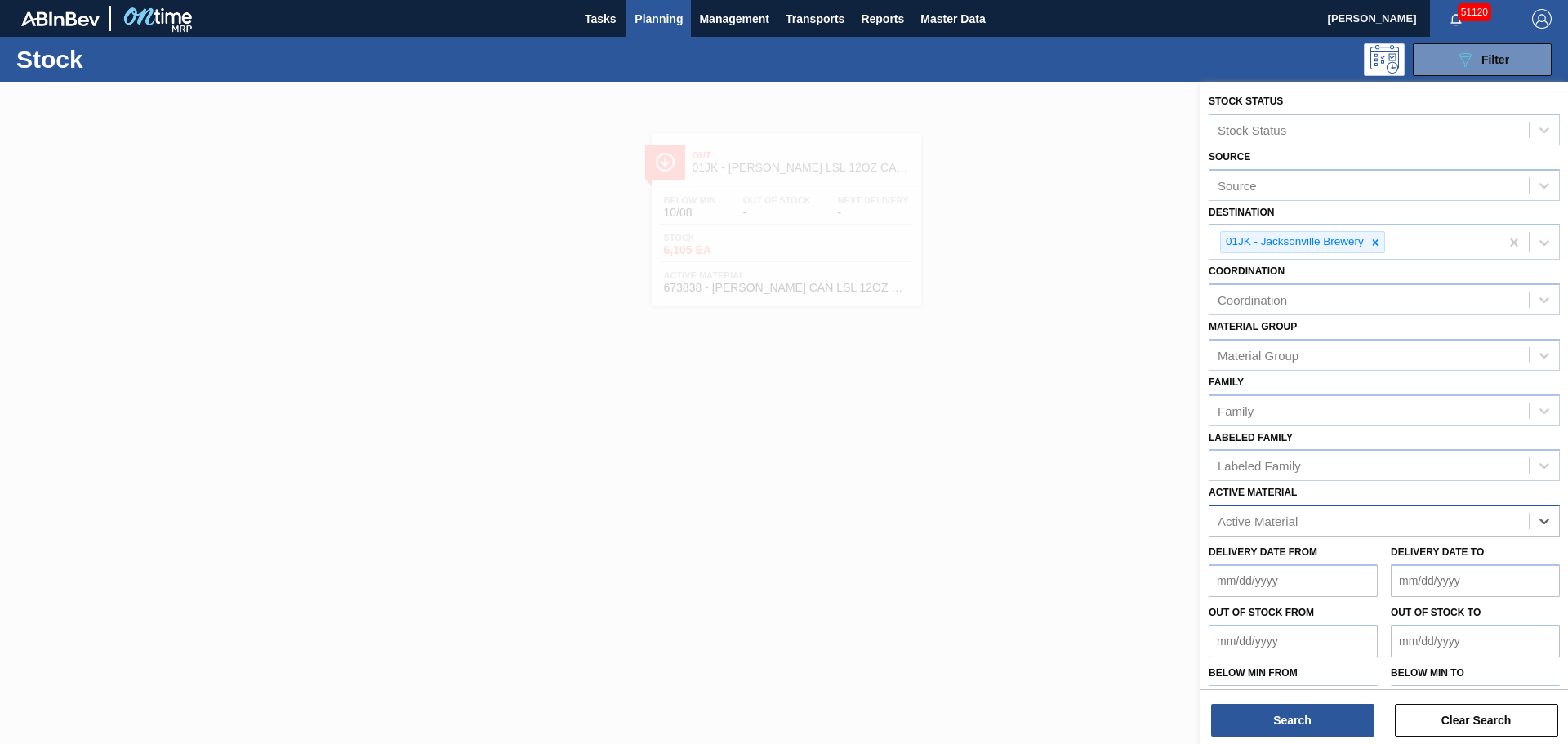
paste Material "675296"
type Material "675296"
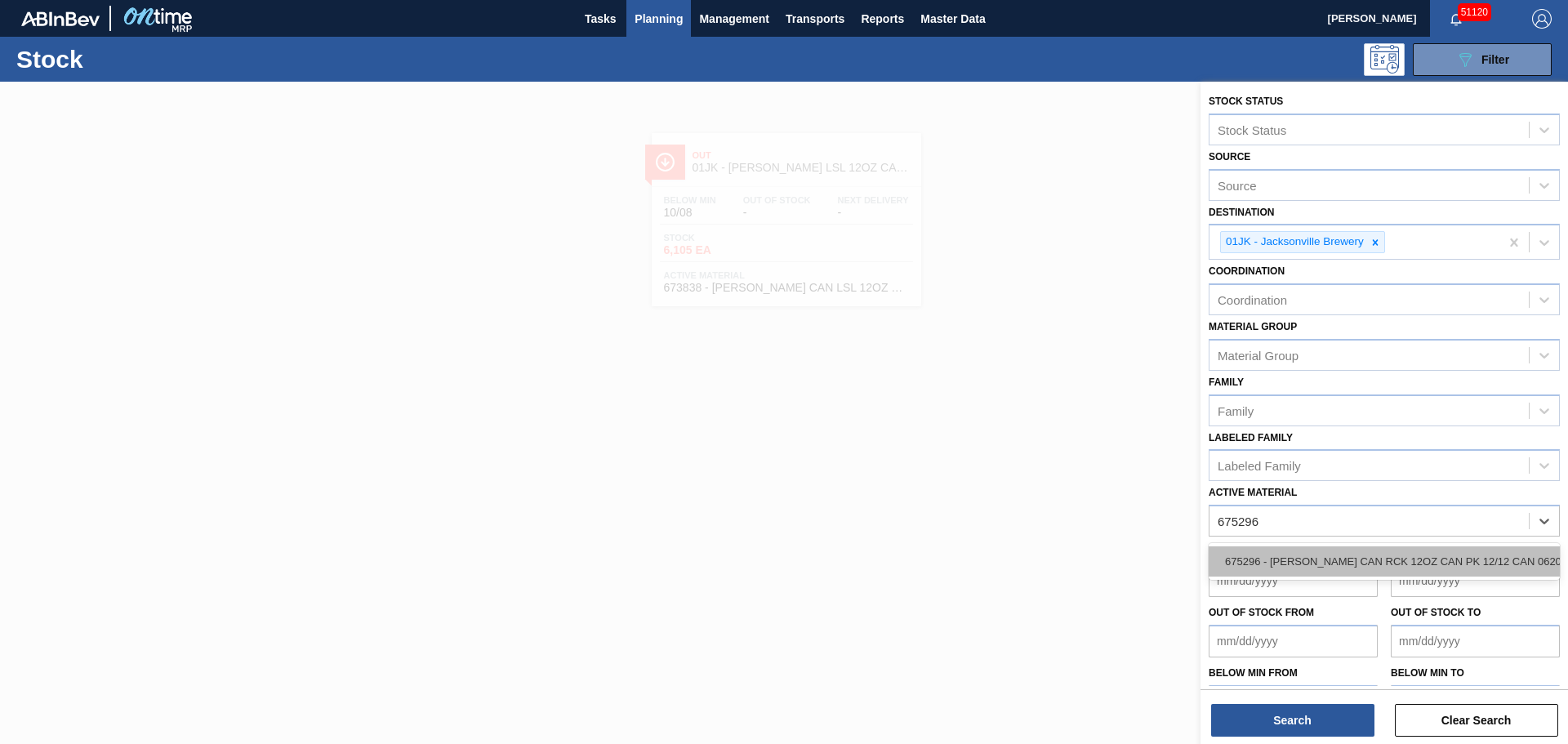
click at [1317, 571] on div "675296 - [PERSON_NAME] CAN RCK 12OZ CAN PK 12/12 CAN 0620" at bounding box center [1384, 561] width 351 height 30
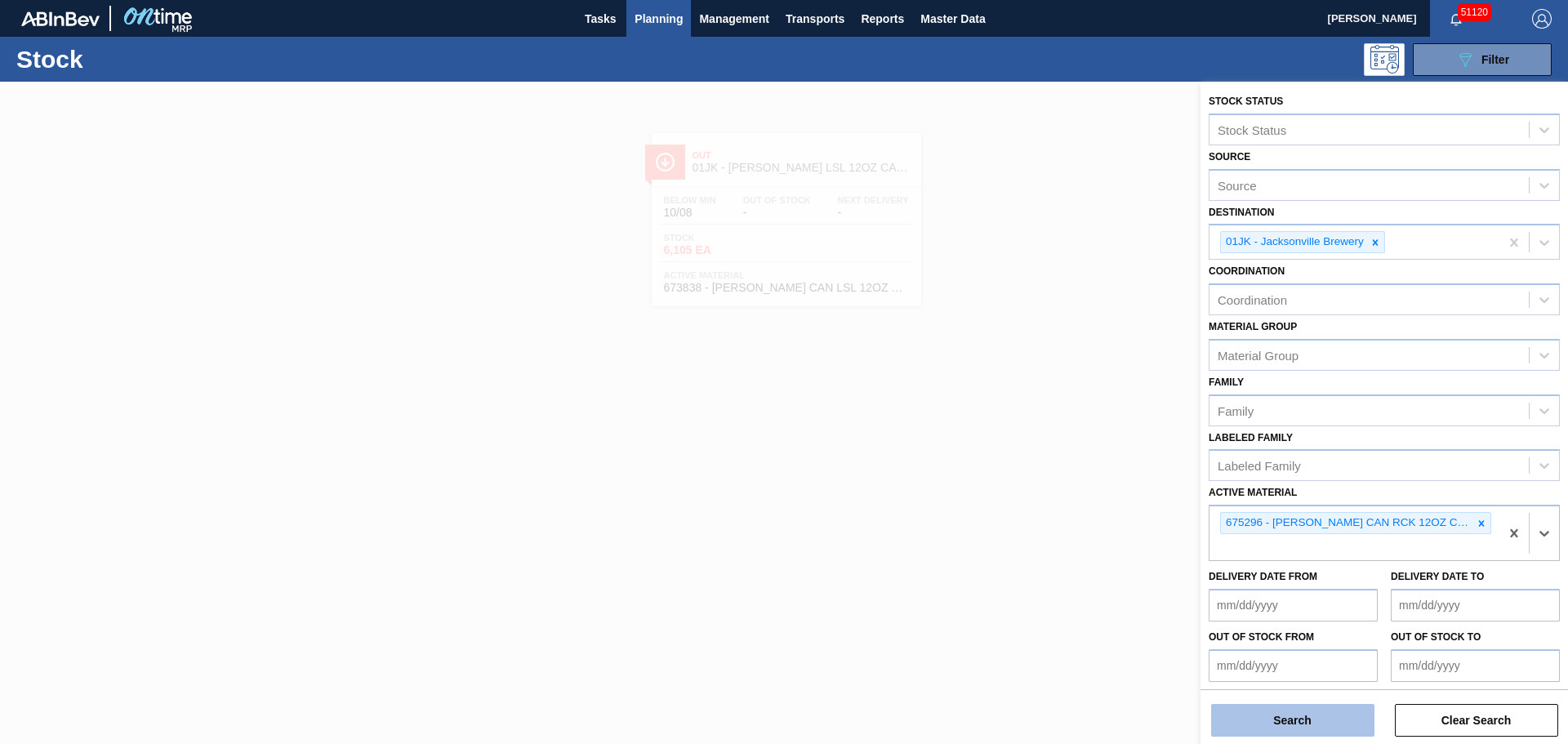
click at [1293, 724] on button "Search" at bounding box center [1293, 721] width 164 height 33
